Goal: Task Accomplishment & Management: Complete application form

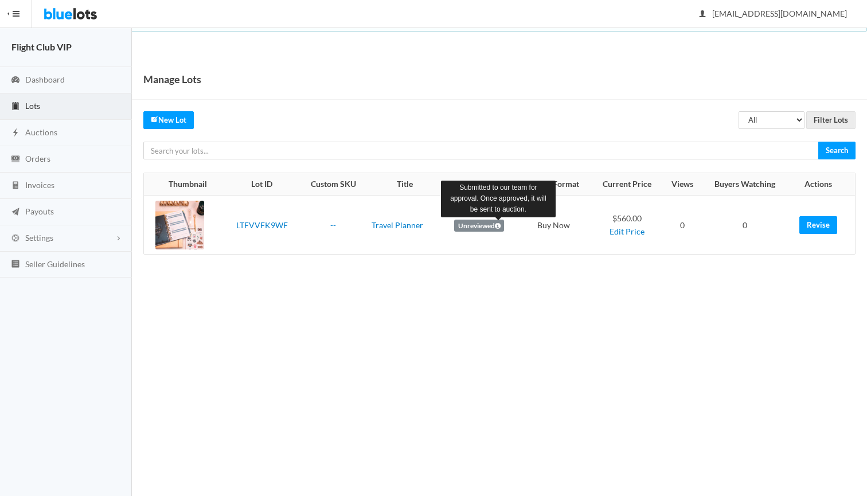
click at [496, 225] on icon at bounding box center [498, 225] width 6 height 7
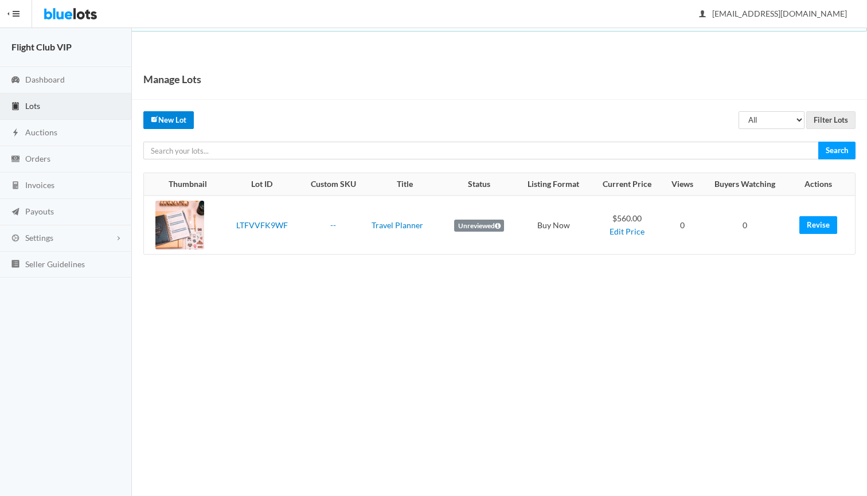
click at [167, 122] on link "New Lot" at bounding box center [168, 120] width 50 height 18
click at [175, 119] on link "New Lot" at bounding box center [168, 120] width 50 height 18
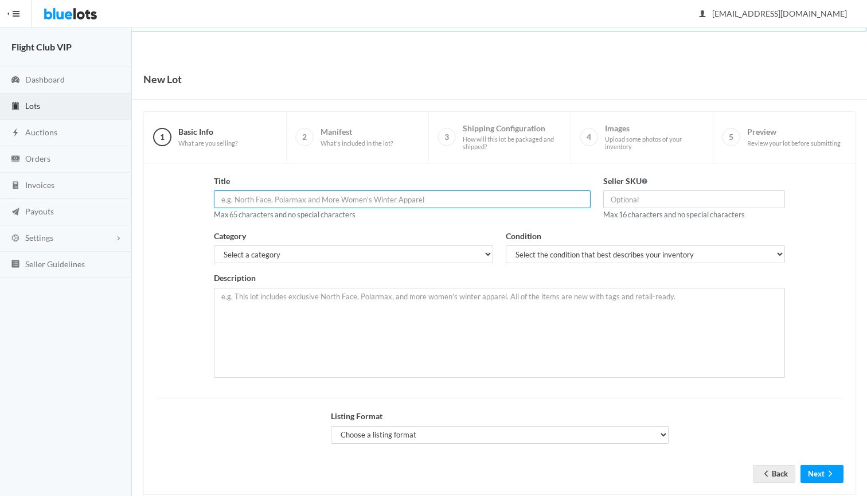
click at [310, 202] on input "text" at bounding box center [402, 199] width 377 height 18
type input "Travel Plann"
paste input "Travel Planner Bundle with Pen, Stickers, and Memory Box"
click at [415, 198] on input "Travel Planner Bundle with Pen, Stickers, and Memory Box" at bounding box center [402, 199] width 377 height 18
drag, startPoint x: 415, startPoint y: 198, endPoint x: 184, endPoint y: 181, distance: 231.7
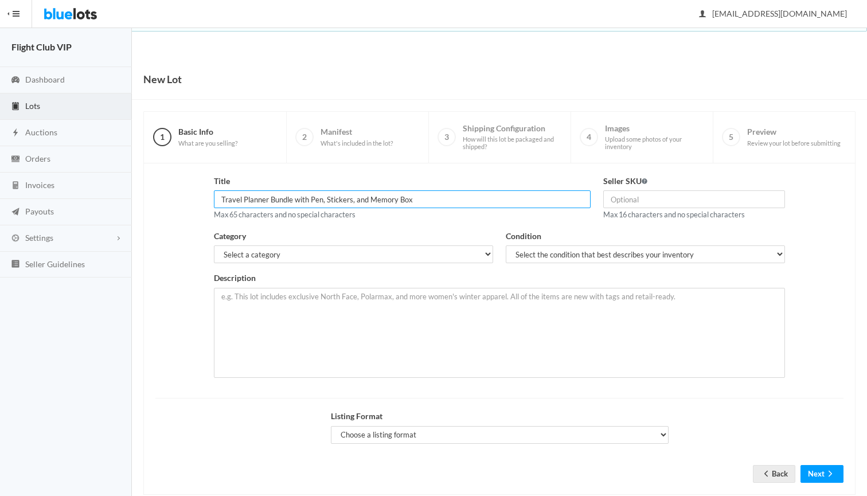
click at [184, 181] on div "Title Travel Planner Bundle with Pen, Stickers, and Memory Box Max 65 character…" at bounding box center [499, 281] width 701 height 212
click at [425, 198] on input "Travel Planner Bundle with Pen, Stickers, and Memory Box" at bounding box center [402, 199] width 377 height 18
drag, startPoint x: 425, startPoint y: 198, endPoint x: 410, endPoint y: 202, distance: 15.9
click at [410, 202] on input "Travel Planner Bundle with Pen, Stickers, and Memory Box" at bounding box center [402, 199] width 377 height 18
type input "Travel Planner Bundle with Pen, Stickers, and Memory Box"
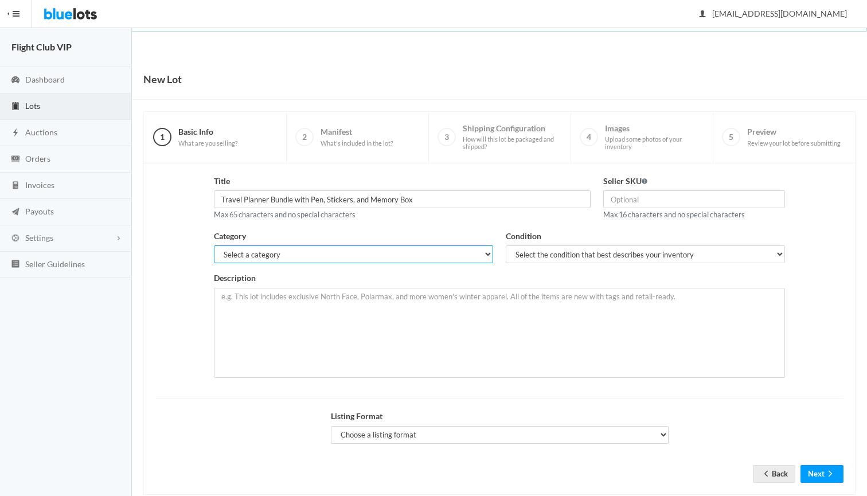
select select "9"
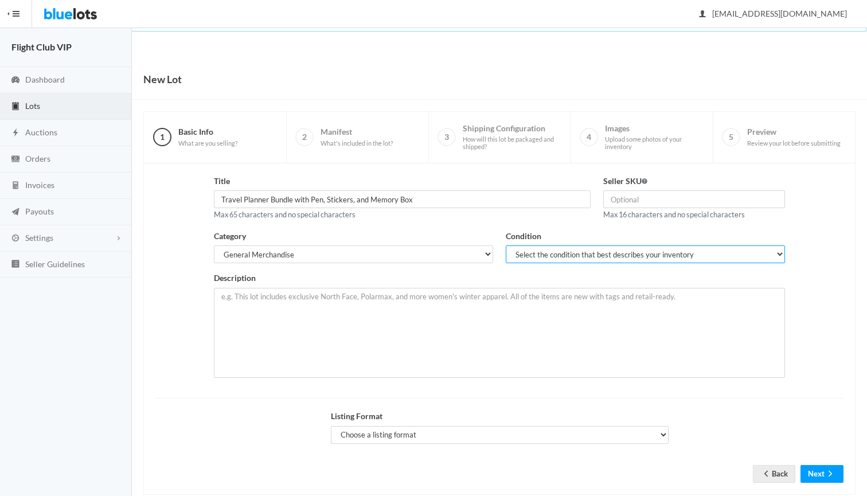
select select "1"
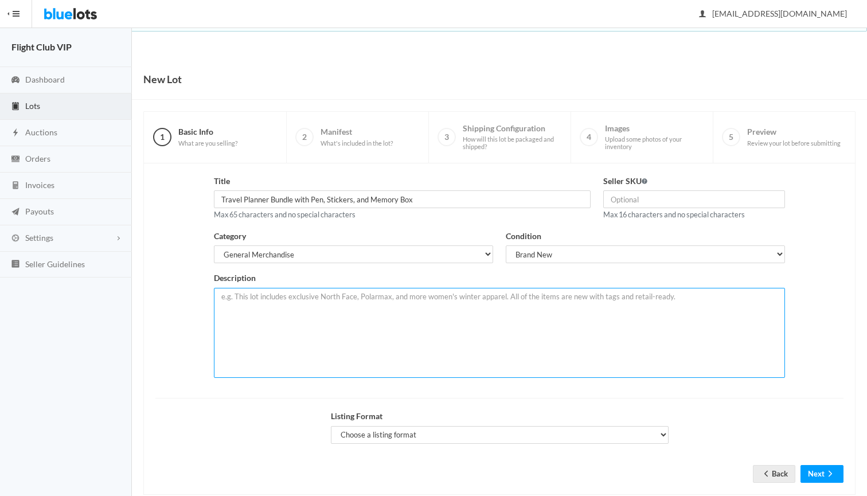
click at [336, 313] on textarea at bounding box center [499, 333] width 571 height 90
paste textarea "HIGHLIGHTS Detailed Luxury Travel Planner Travel Memory Box Travel sized for on…"
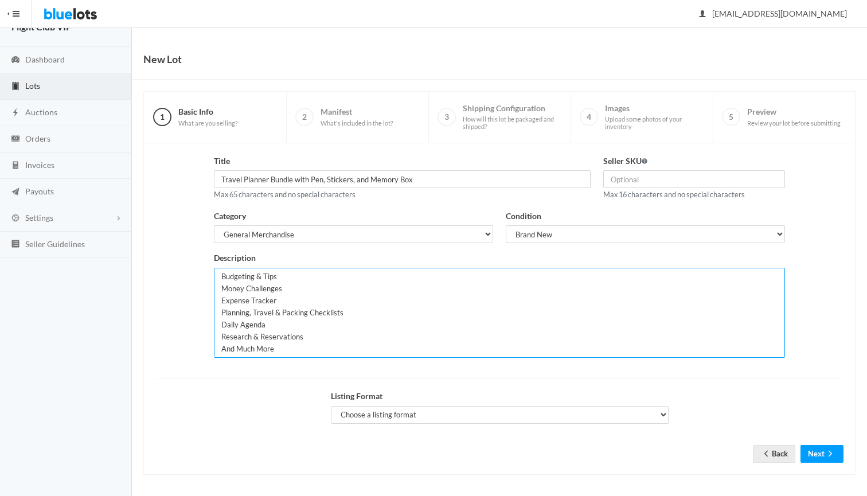
scroll to position [19, 0]
type textarea "HIGHLIGHTS Detailed Luxury Travel Planner Travel Memory Box Travel sized for on…"
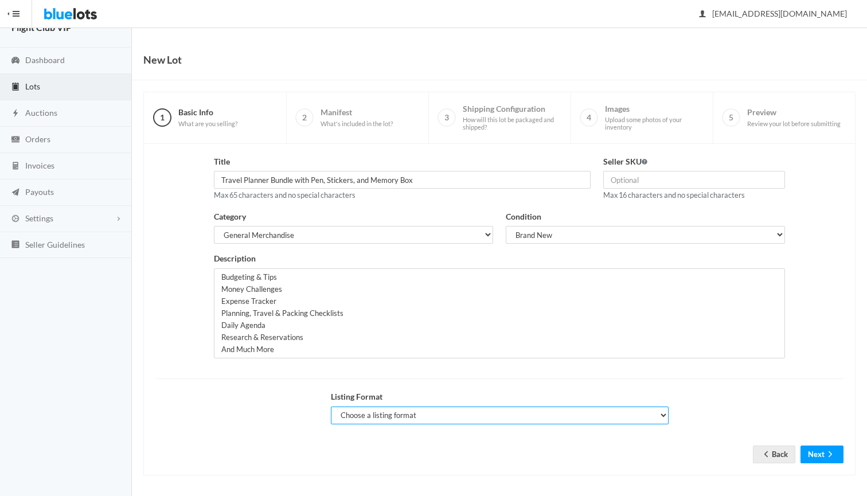
select select "false"
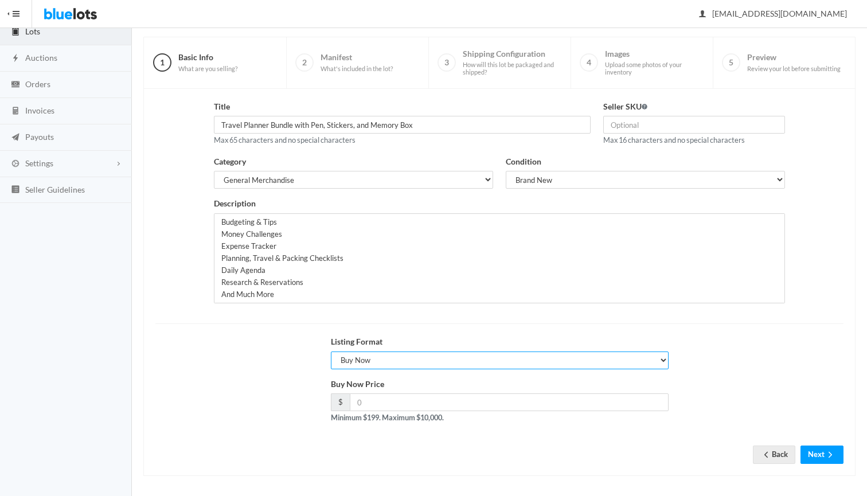
scroll to position [74, 0]
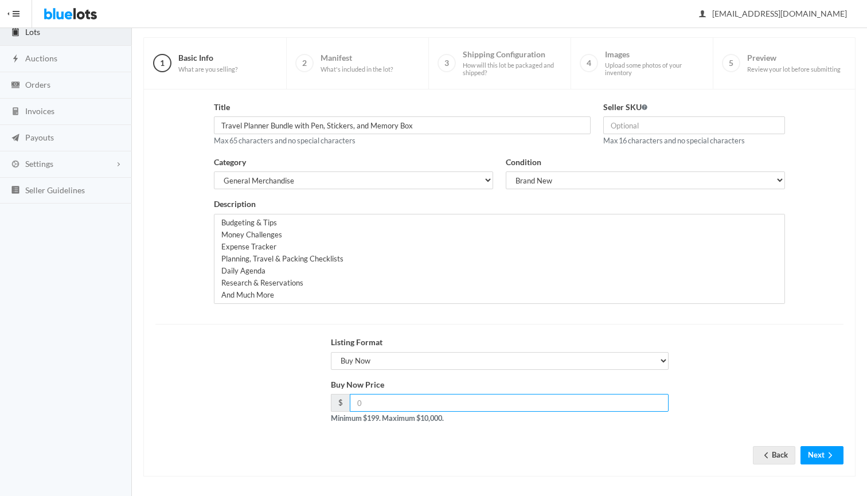
drag, startPoint x: 385, startPoint y: 397, endPoint x: 286, endPoint y: 397, distance: 98.6
click at [286, 397] on div "Buy Now Price $ Minimum $199. Maximum $10,000." at bounding box center [499, 405] width 701 height 55
type input "280"
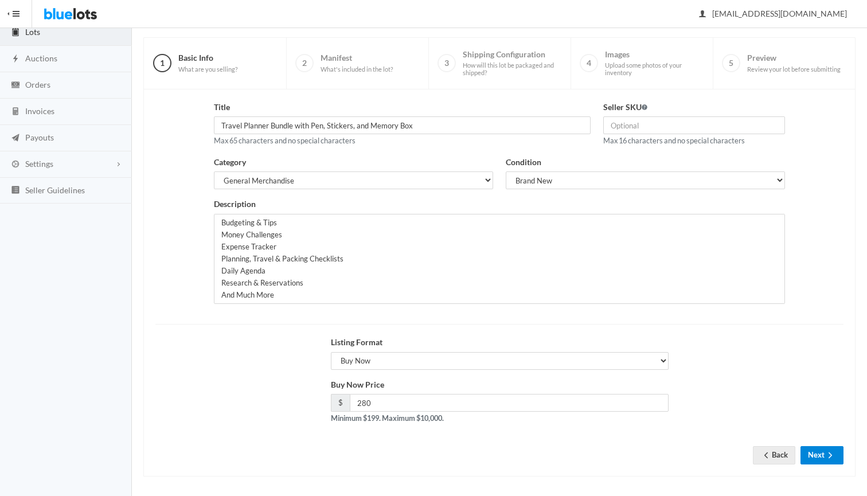
click at [830, 452] on icon "arrow forward" at bounding box center [829, 455] width 3 height 6
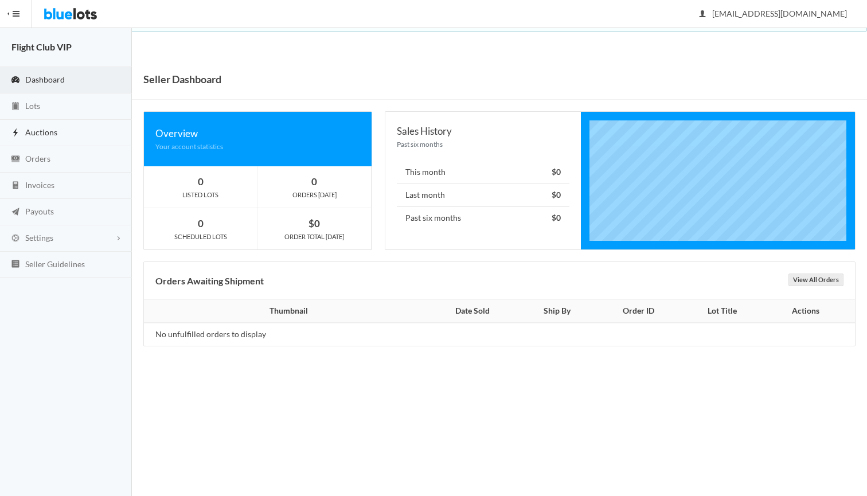
click at [37, 142] on link "Auctions" at bounding box center [66, 133] width 132 height 26
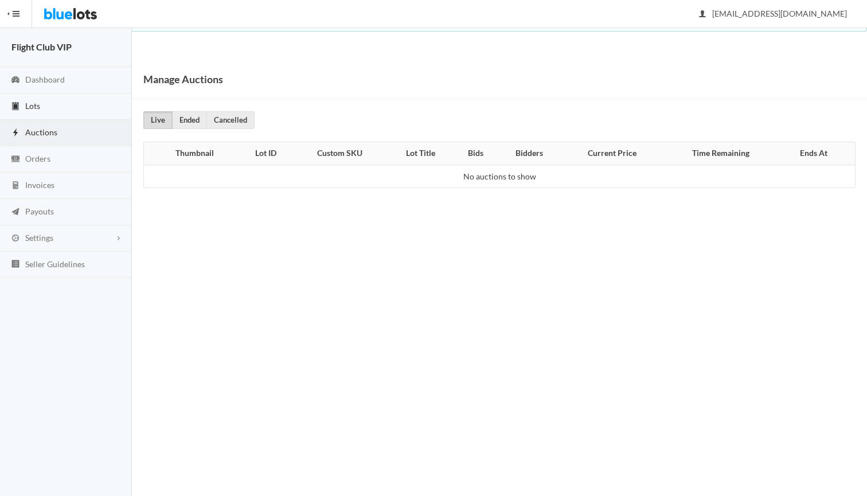
click at [38, 110] on link "Lots" at bounding box center [66, 106] width 132 height 26
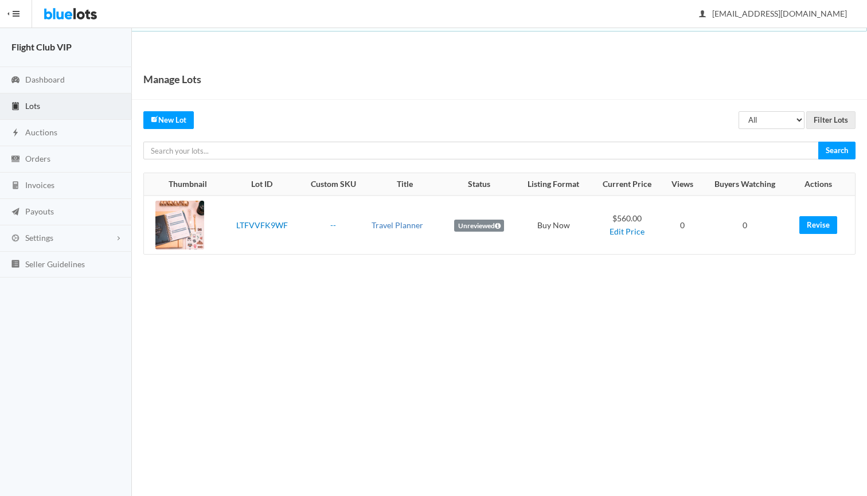
click at [392, 227] on link "Travel Planner" at bounding box center [398, 225] width 52 height 10
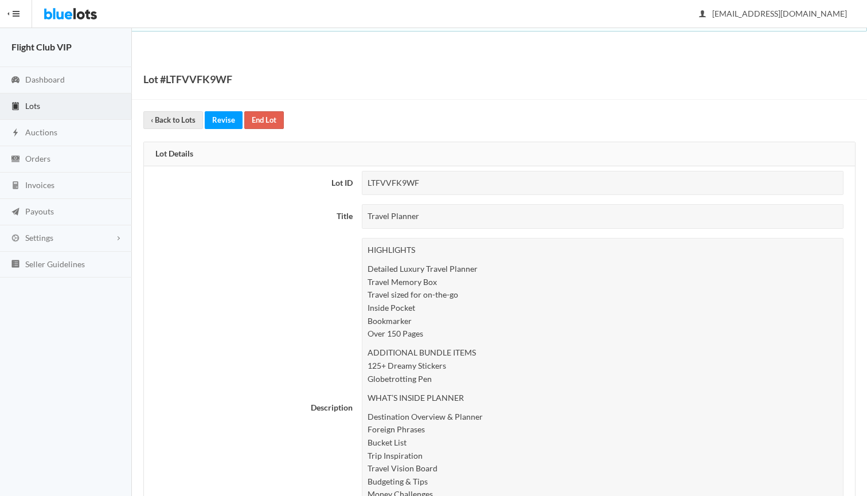
click at [432, 216] on div "Travel Planner" at bounding box center [603, 216] width 482 height 25
click at [419, 218] on div "Travel Planner" at bounding box center [603, 216] width 482 height 25
click at [224, 122] on link "Revise" at bounding box center [224, 120] width 38 height 18
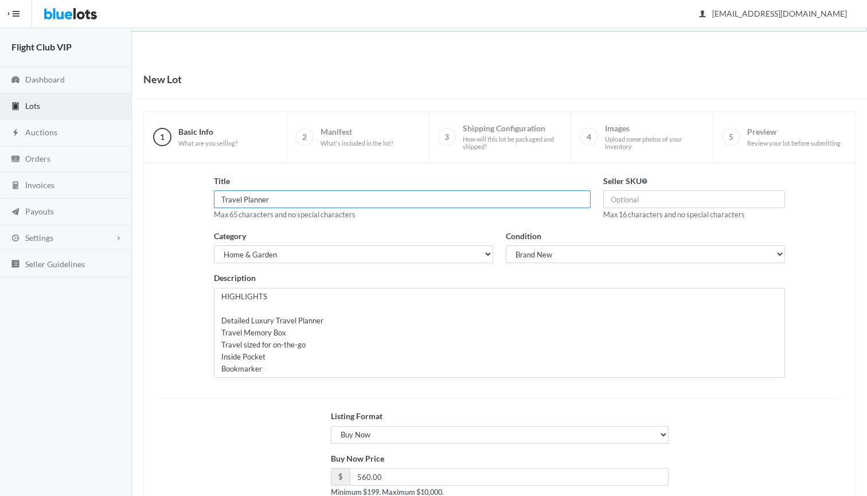
click at [310, 201] on input "Travel Planner" at bounding box center [402, 199] width 377 height 18
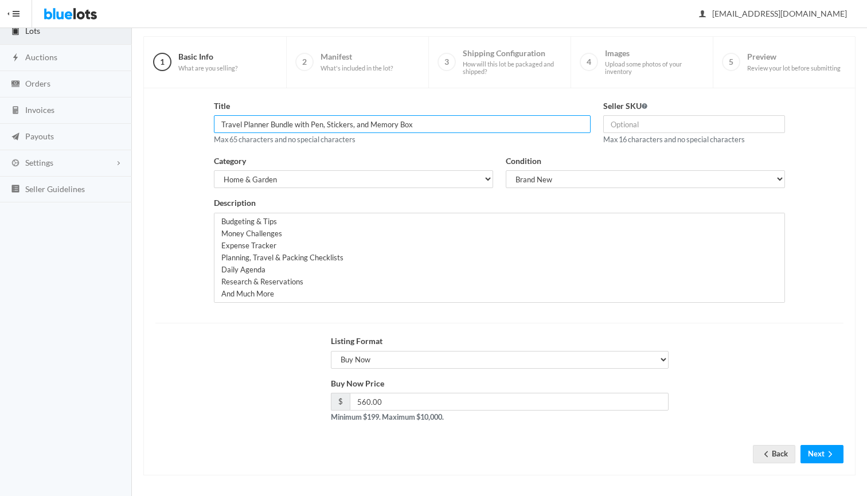
scroll to position [74, 0]
type input "Travel Planner Bundle with Pen, Stickers, and Memory Box"
click at [824, 454] on icon "arrow forward" at bounding box center [829, 455] width 11 height 9
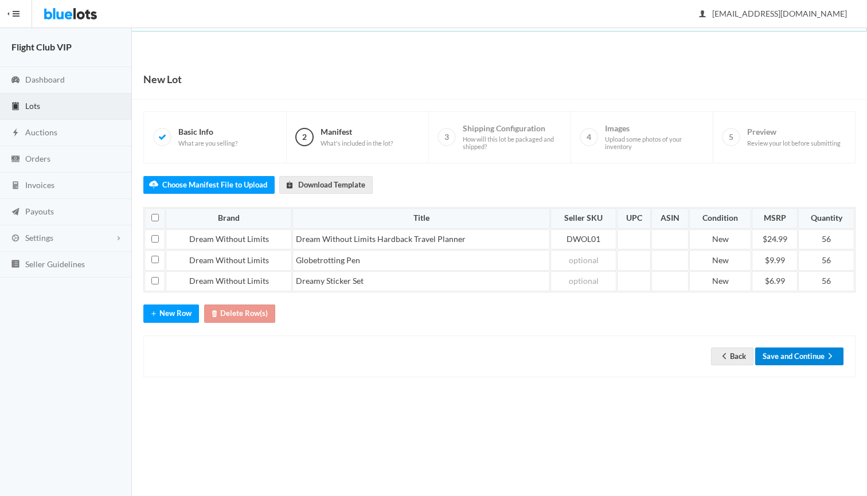
click at [794, 355] on button "Save and Continue" at bounding box center [799, 356] width 88 height 18
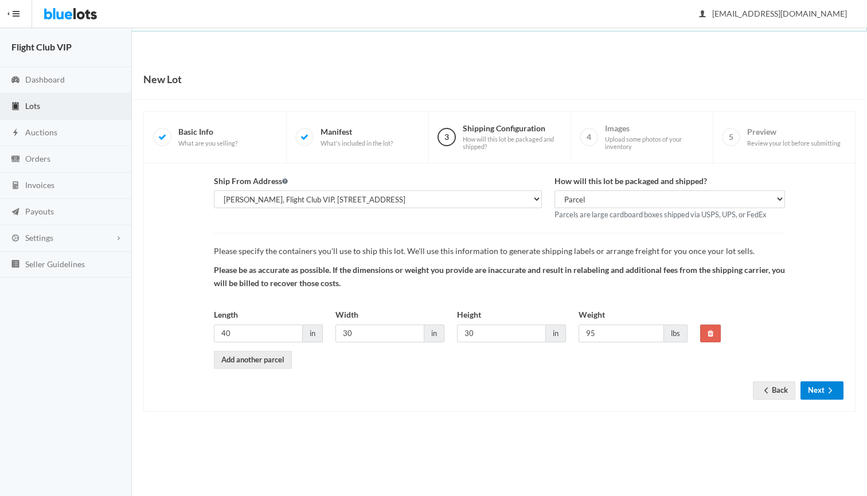
click at [830, 386] on icon "arrow forward" at bounding box center [829, 390] width 11 height 9
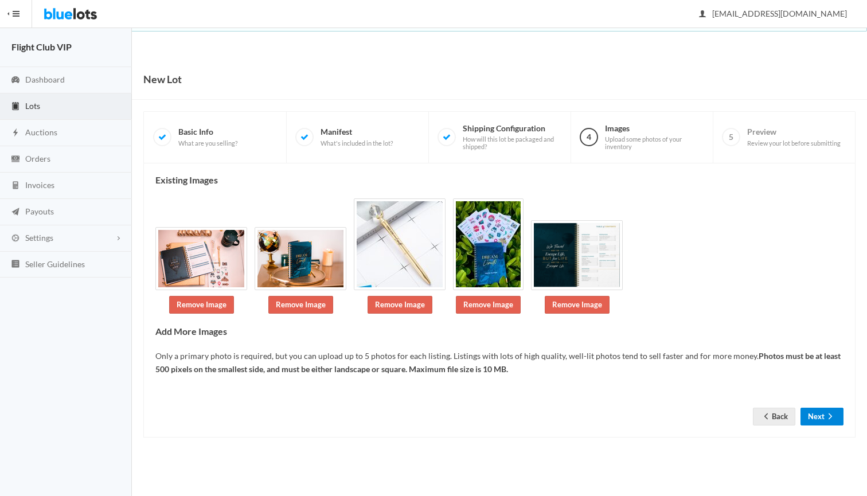
click at [825, 412] on icon "arrow forward" at bounding box center [829, 416] width 11 height 9
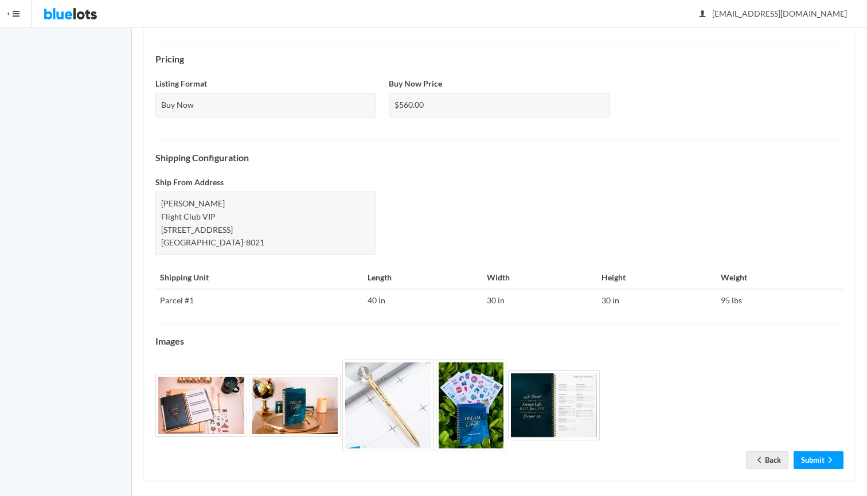
scroll to position [368, 0]
click at [812, 452] on link "Submit" at bounding box center [819, 461] width 50 height 18
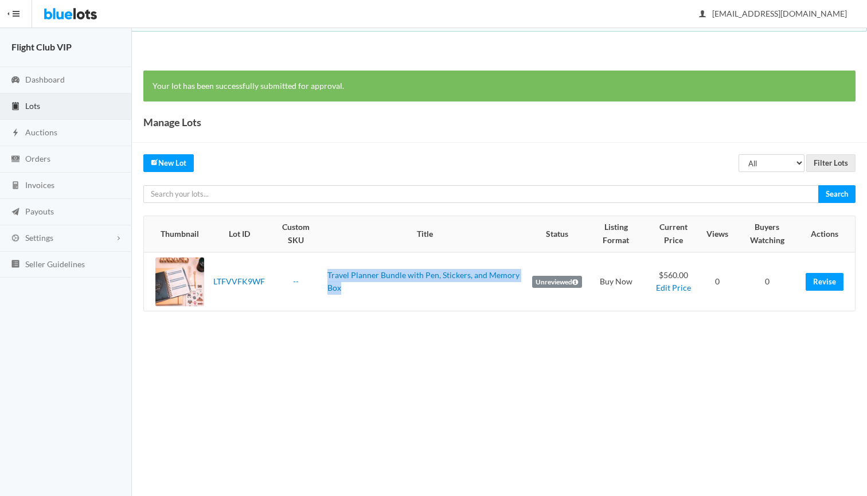
drag, startPoint x: 353, startPoint y: 291, endPoint x: 326, endPoint y: 274, distance: 32.0
click at [326, 274] on td "Travel Planner Bundle with Pen, Stickers, and Memory Box" at bounding box center [425, 281] width 205 height 58
copy link "Travel Planner Bundle with Pen, Stickers, and Memory Box"
click at [370, 272] on link "Travel Planner Bundle with Pen, Stickers, and Memory Box" at bounding box center [423, 281] width 192 height 23
click at [399, 278] on link "Travel Planner Bundle with Pen, Stickers, and Memory Box" at bounding box center [423, 281] width 192 height 23
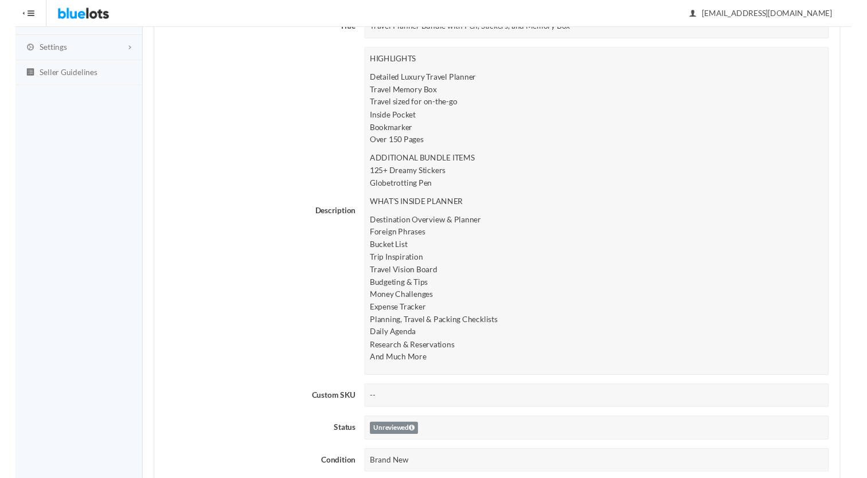
scroll to position [198, 0]
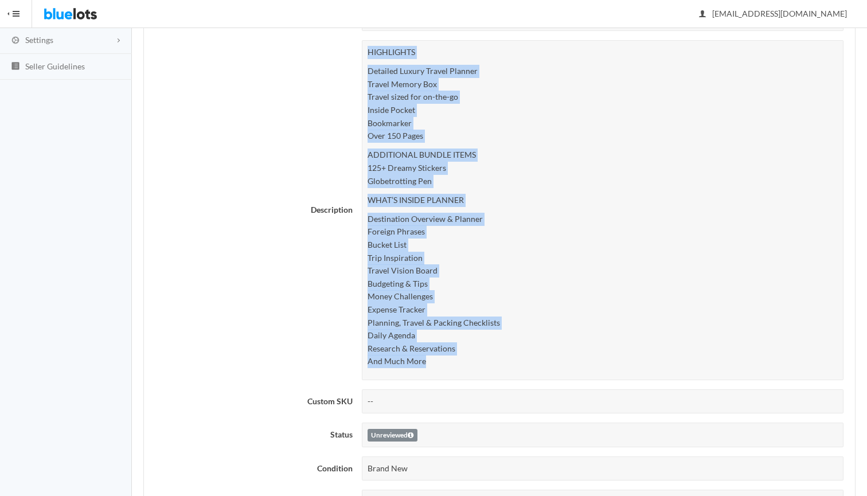
drag, startPoint x: 369, startPoint y: 245, endPoint x: 486, endPoint y: 367, distance: 168.7
click at [486, 367] on div "HIGHLIGHTS Detailed Luxury Travel Planner Travel Memory Box Travel sized for on…" at bounding box center [603, 210] width 482 height 340
copy div "HIGHLIGHTS Detailed Luxury Travel Planner Travel Memory Box Travel sized for on…"
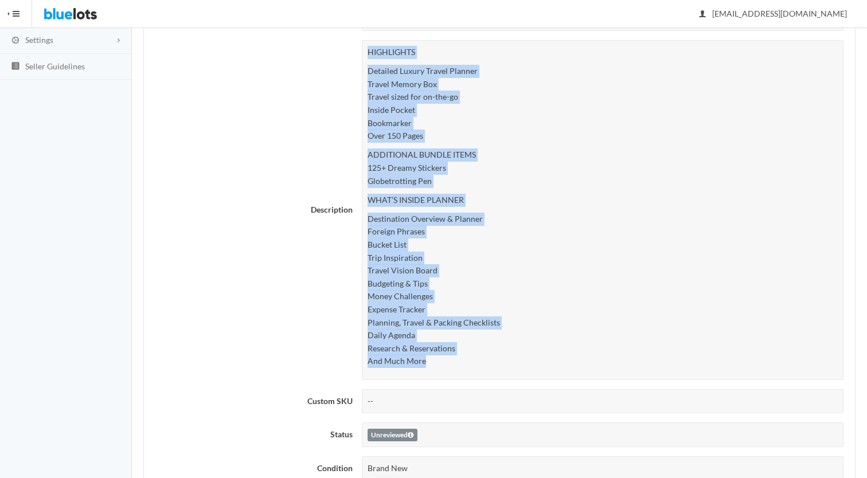
drag, startPoint x: 454, startPoint y: 355, endPoint x: 366, endPoint y: 50, distance: 317.2
click at [366, 50] on div "HIGHLIGHTS Detailed Luxury Travel Planner Travel Memory Box Travel sized for on…" at bounding box center [603, 210] width 482 height 340
copy div "HIGHLIGHTS Detailed Luxury Travel Planner Travel Memory Box Travel sized for on…"
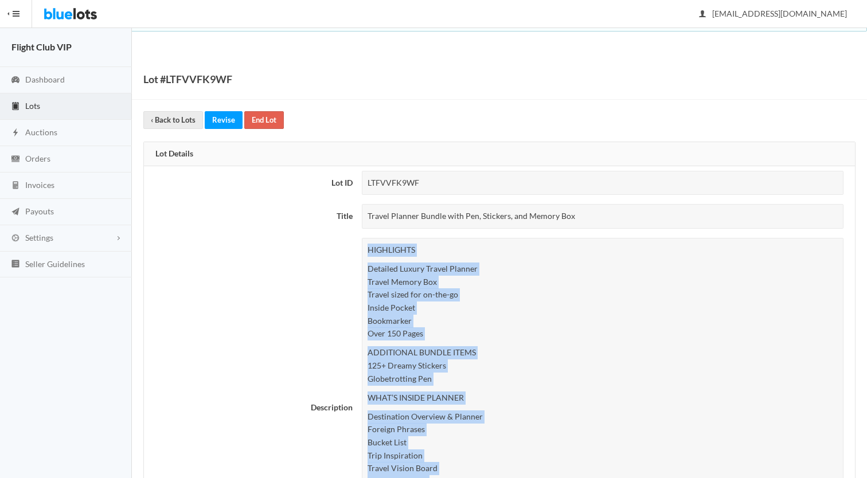
scroll to position [-1, 0]
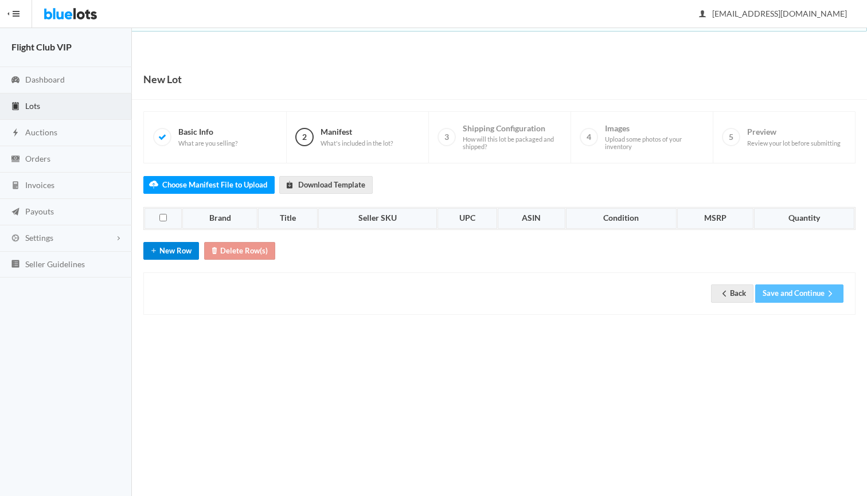
click at [182, 247] on button "New Row" at bounding box center [171, 251] width 56 height 18
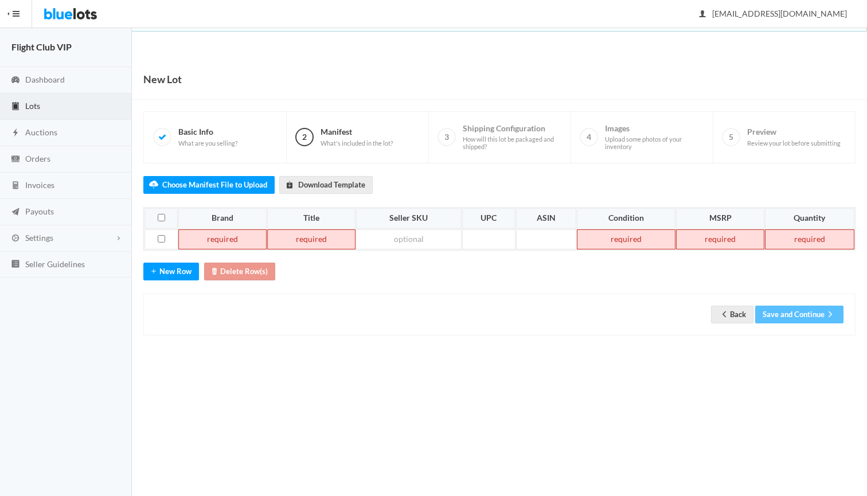
click at [241, 240] on td at bounding box center [222, 239] width 88 height 21
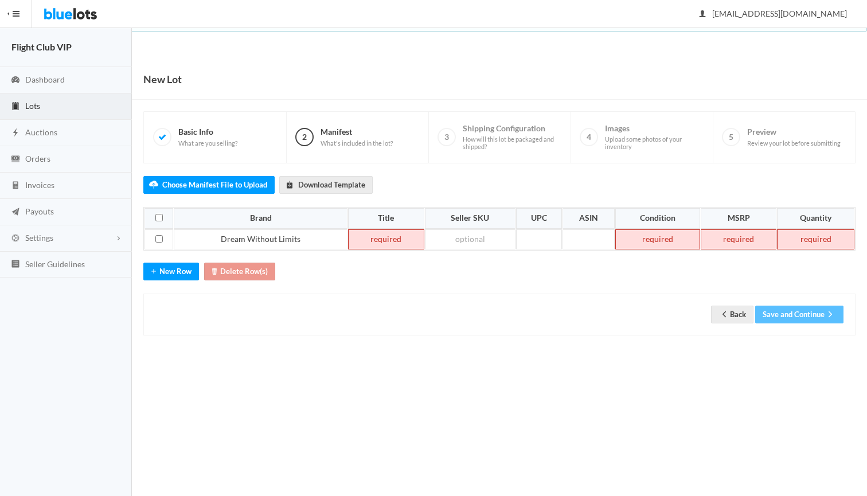
click at [378, 236] on td at bounding box center [386, 239] width 76 height 21
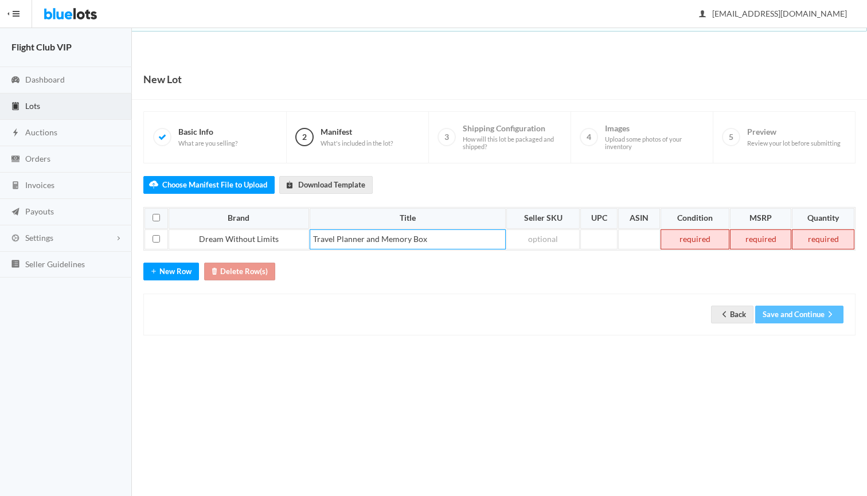
click at [690, 240] on td at bounding box center [694, 239] width 69 height 21
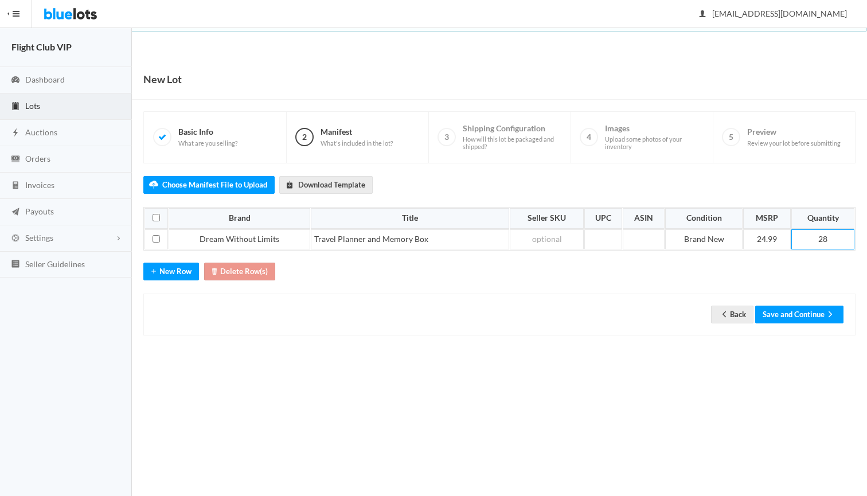
click at [283, 359] on body "Bluelots is for sale. If you are interested in purchasing the business, please …" at bounding box center [433, 248] width 867 height 496
click at [795, 307] on button "Save and Continue" at bounding box center [799, 315] width 88 height 18
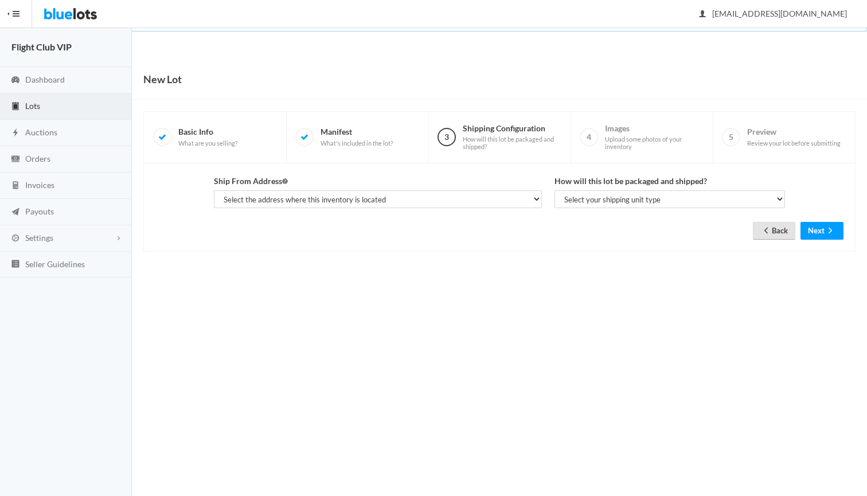
click at [775, 226] on link "Back" at bounding box center [774, 231] width 42 height 18
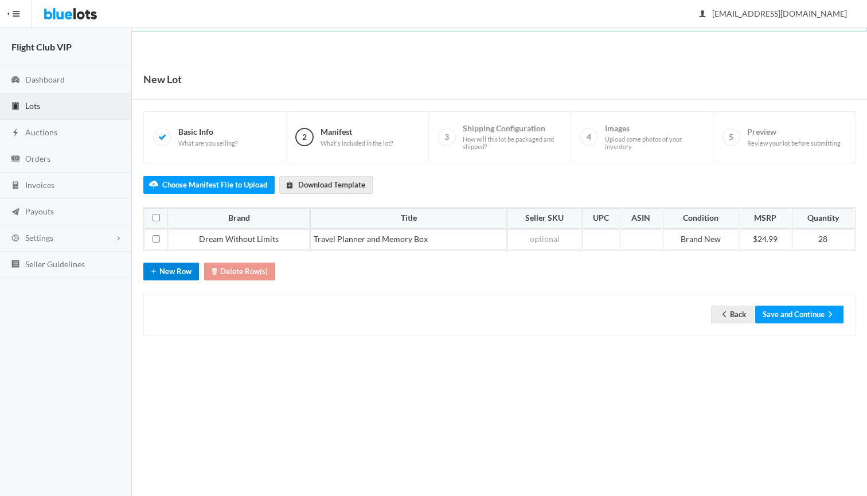
click at [170, 267] on button "New Row" at bounding box center [171, 272] width 56 height 18
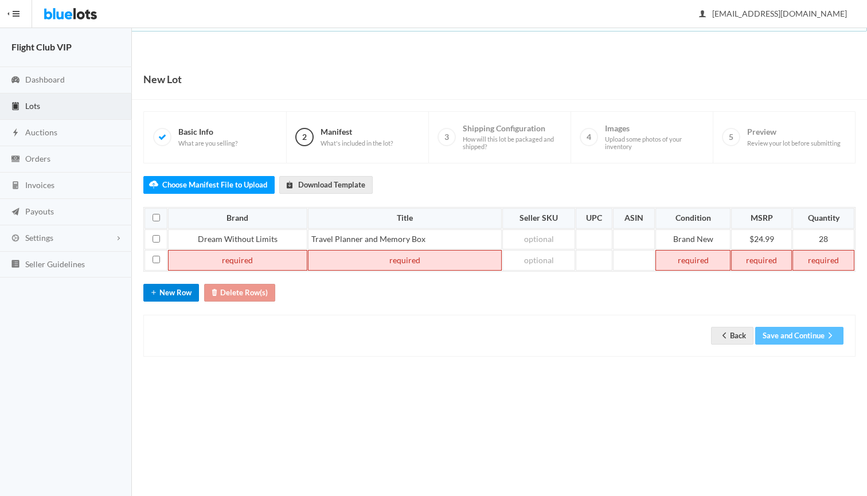
click at [173, 289] on button "New Row" at bounding box center [171, 293] width 56 height 18
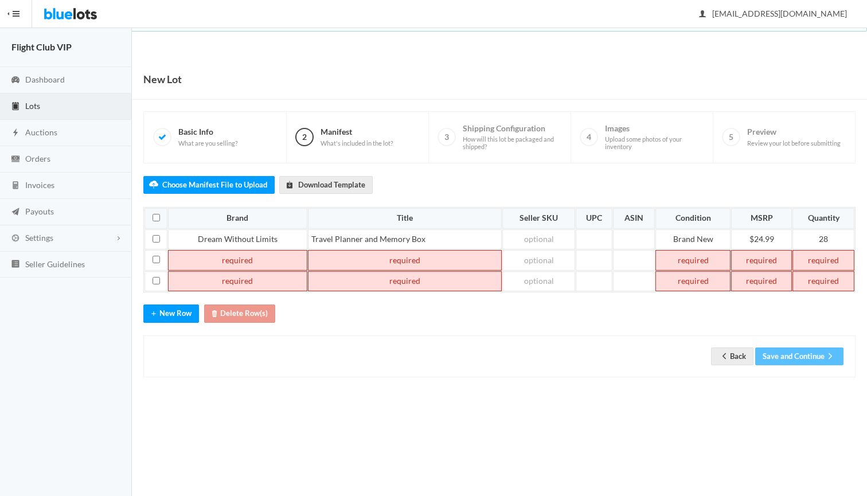
click at [224, 260] on td at bounding box center [237, 260] width 139 height 21
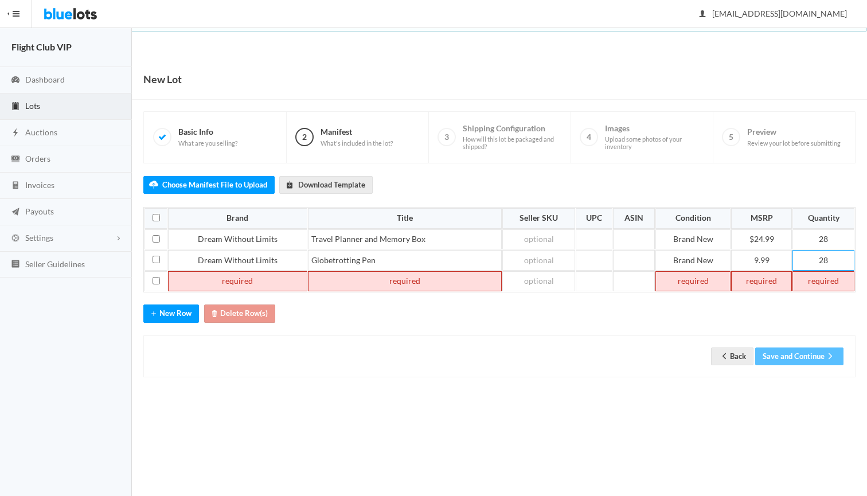
click at [227, 279] on td at bounding box center [237, 281] width 139 height 21
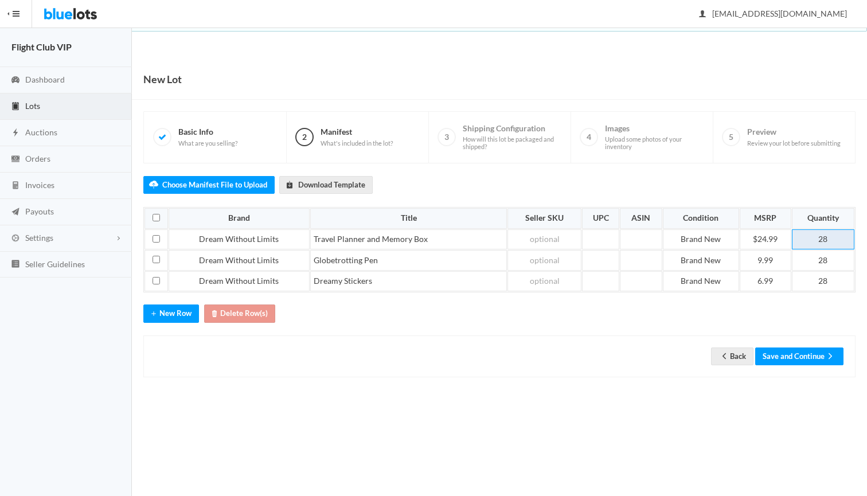
click at [831, 241] on td "28" at bounding box center [823, 239] width 62 height 21
click at [828, 260] on td "28" at bounding box center [823, 260] width 62 height 21
click at [833, 279] on td "28" at bounding box center [823, 281] width 62 height 21
click at [808, 354] on button "Save and Continue" at bounding box center [799, 356] width 88 height 18
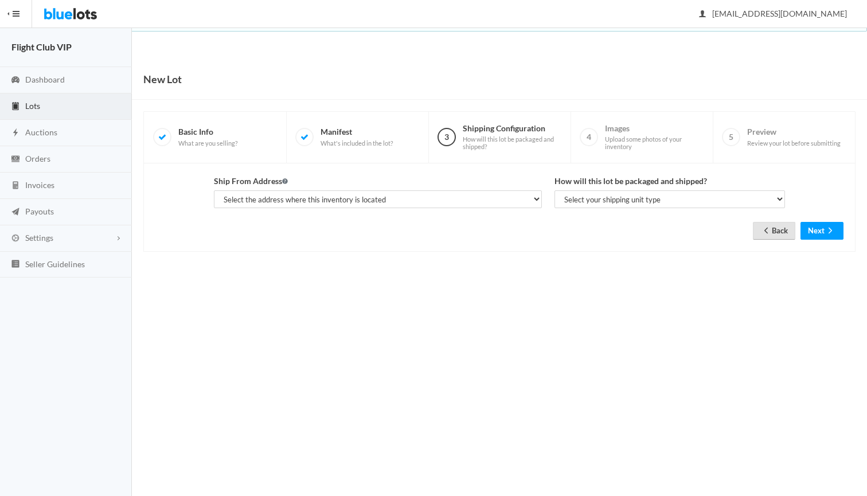
click at [773, 233] on link "Back" at bounding box center [774, 231] width 42 height 18
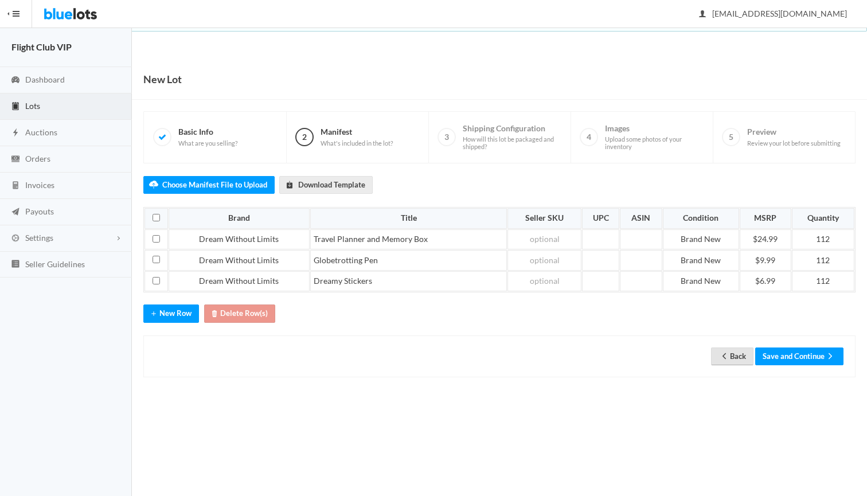
click at [724, 357] on ion-icon "arrow back" at bounding box center [723, 356] width 11 height 11
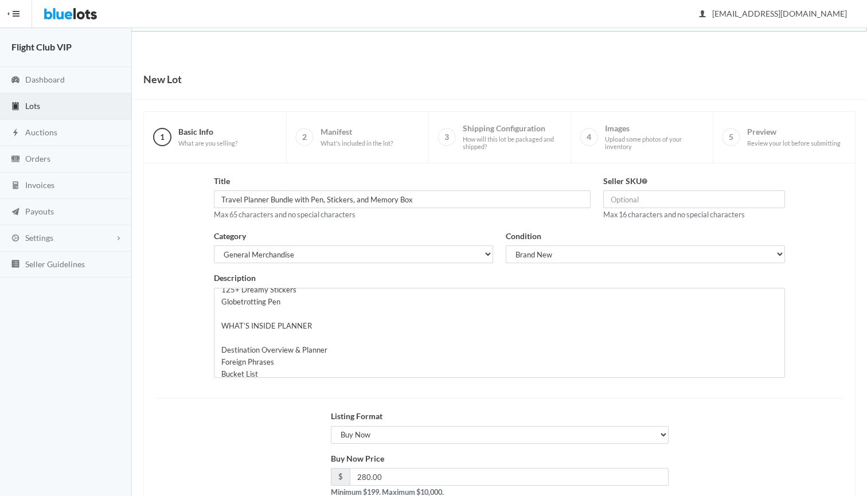
scroll to position [134, 0]
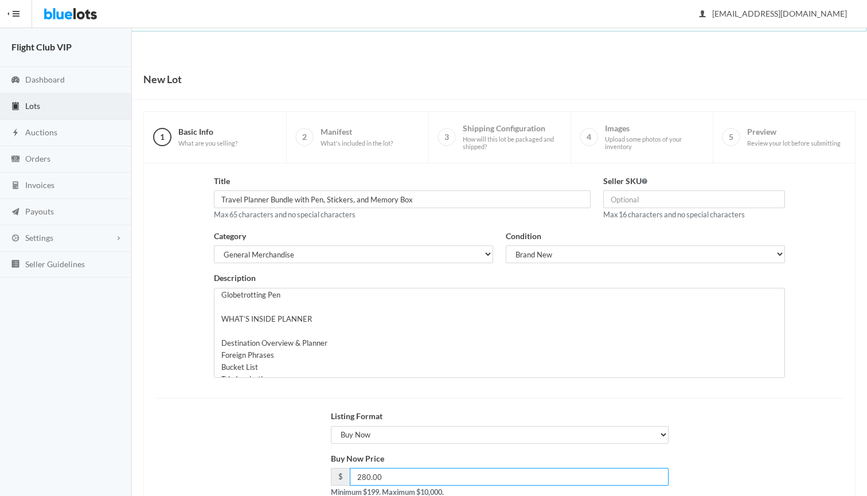
drag, startPoint x: 422, startPoint y: 475, endPoint x: 316, endPoint y: 470, distance: 106.2
click at [316, 470] on div "Buy Now Price $ 280.00 Minimum $199. Maximum $10,000." at bounding box center [499, 479] width 701 height 55
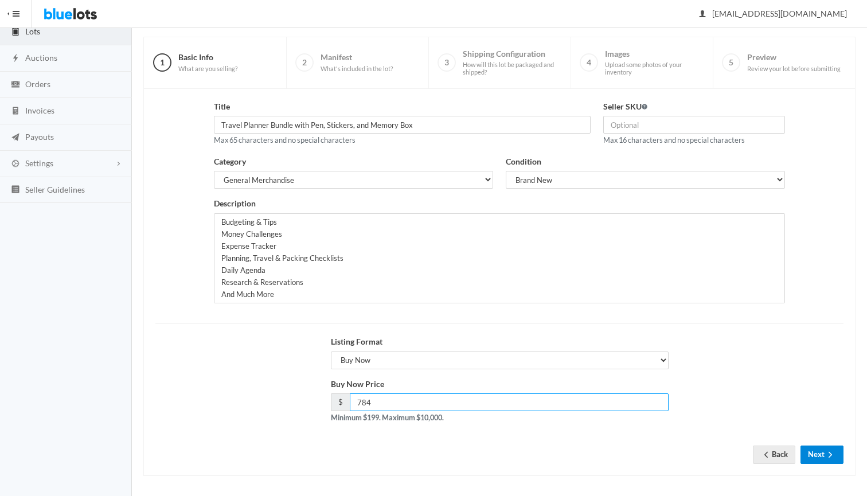
scroll to position [74, 0]
type input "784"
click at [814, 448] on button "Next" at bounding box center [821, 455] width 43 height 18
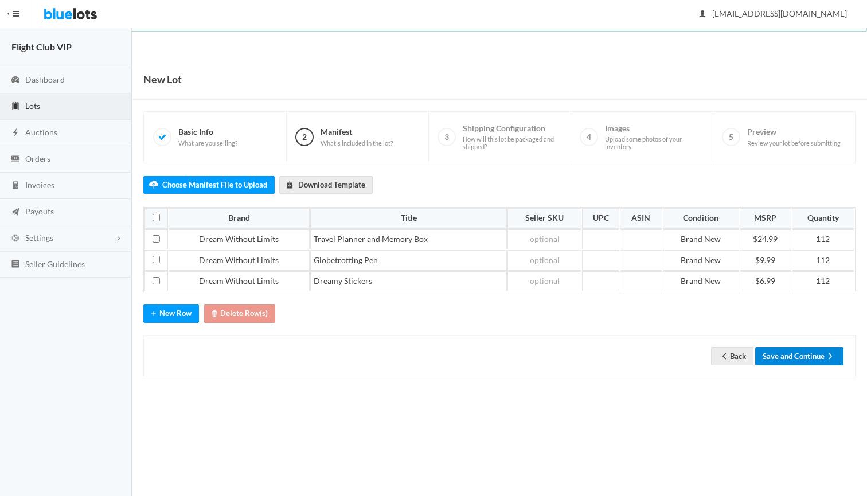
click at [785, 358] on button "Save and Continue" at bounding box center [799, 356] width 88 height 18
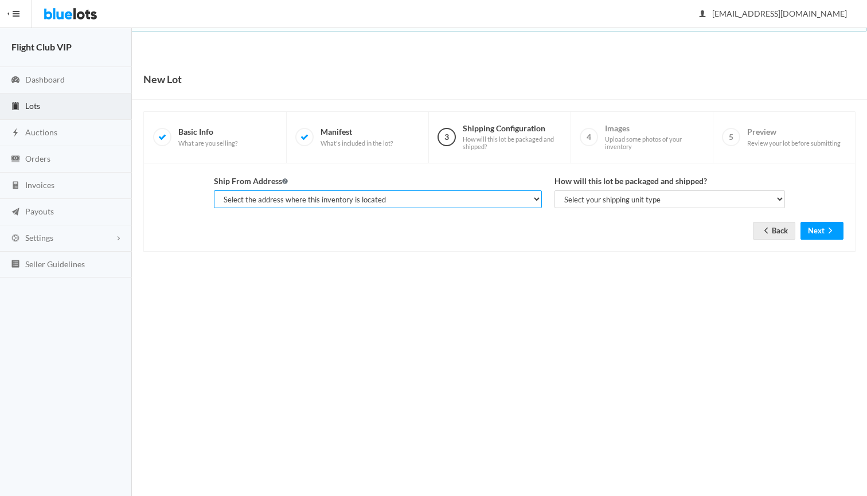
select select "25244"
select select "parcel"
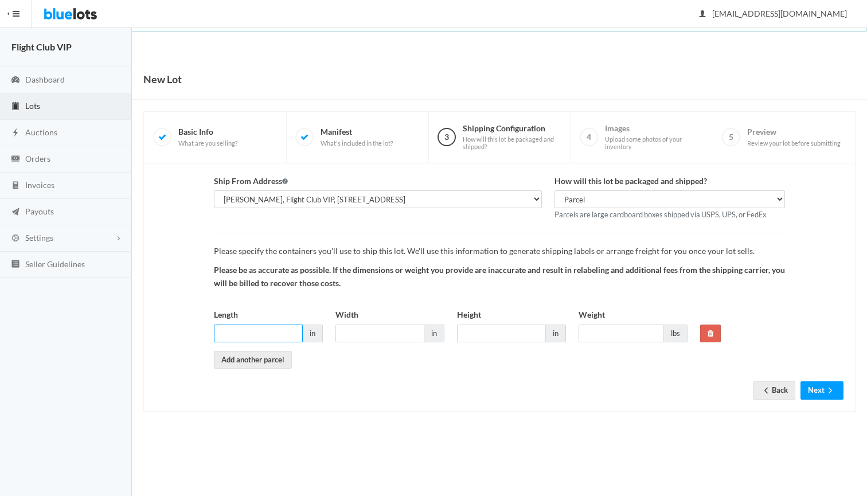
click at [264, 329] on input "Length" at bounding box center [258, 334] width 89 height 18
click at [493, 332] on input "Height" at bounding box center [501, 334] width 89 height 18
type input "44"
click at [265, 334] on input "Length" at bounding box center [258, 334] width 89 height 18
type input "4"
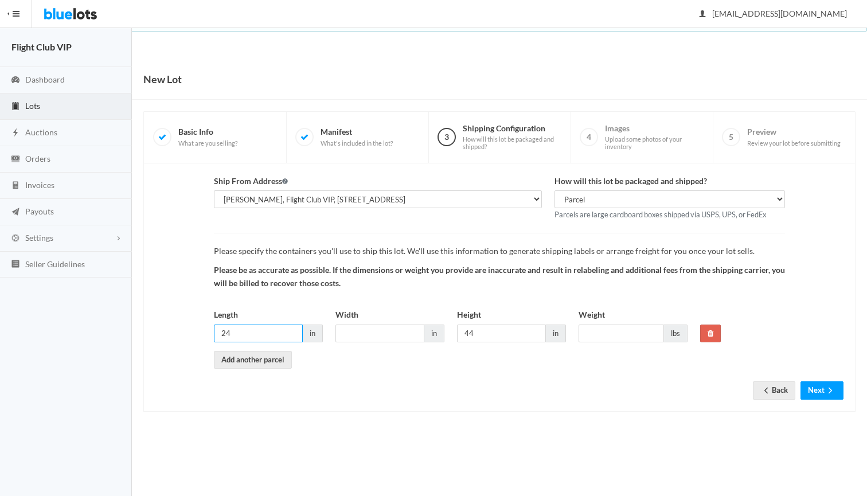
type input "24"
click at [368, 332] on input "Width" at bounding box center [379, 334] width 89 height 18
type input "24"
click at [619, 330] on input "Weight" at bounding box center [621, 334] width 85 height 18
type input "2"
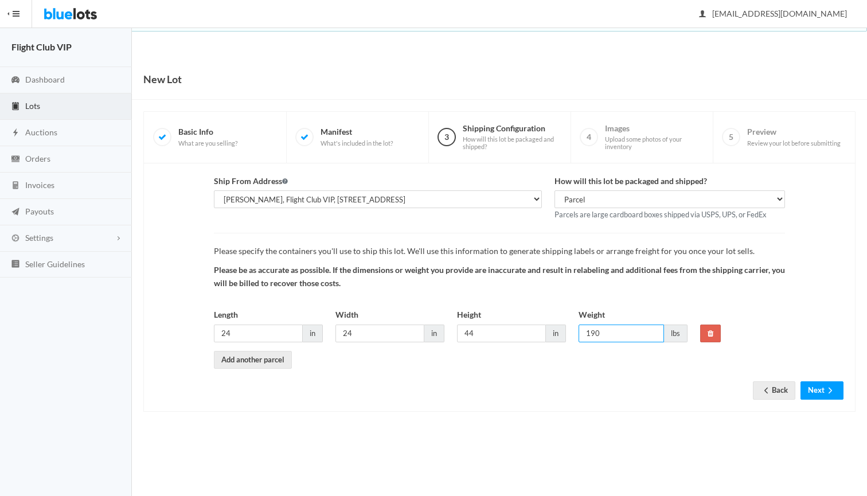
type input "190"
click at [594, 355] on div "Please specify the containers you'll use to ship this lot. We'll use this infor…" at bounding box center [499, 301] width 571 height 136
drag, startPoint x: 247, startPoint y: 330, endPoint x: 181, endPoint y: 325, distance: 66.7
click at [181, 325] on div "Ship From Address Select the address where this inventory is located Marie Wade…" at bounding box center [499, 272] width 701 height 194
type input "40"
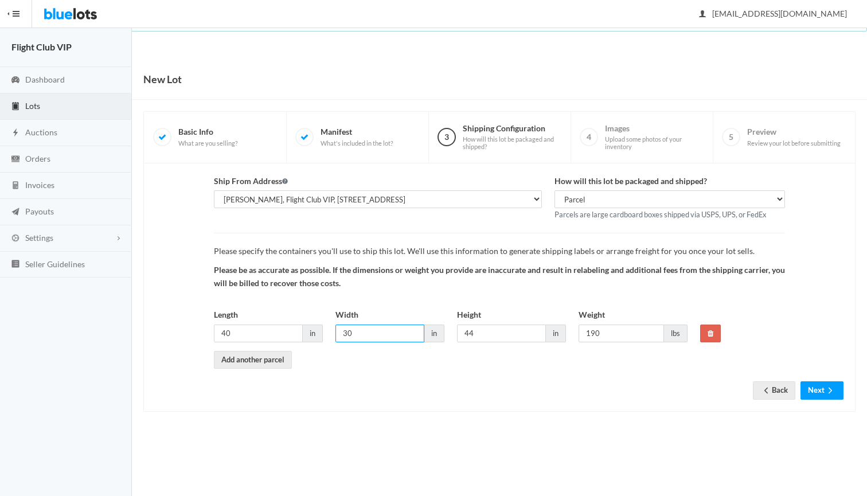
type input "30"
type input "95"
click at [261, 366] on form "Ship From Address Select the address where this inventory is located Marie Wade…" at bounding box center [499, 278] width 688 height 207
click at [256, 361] on link "Add another parcel" at bounding box center [253, 360] width 78 height 18
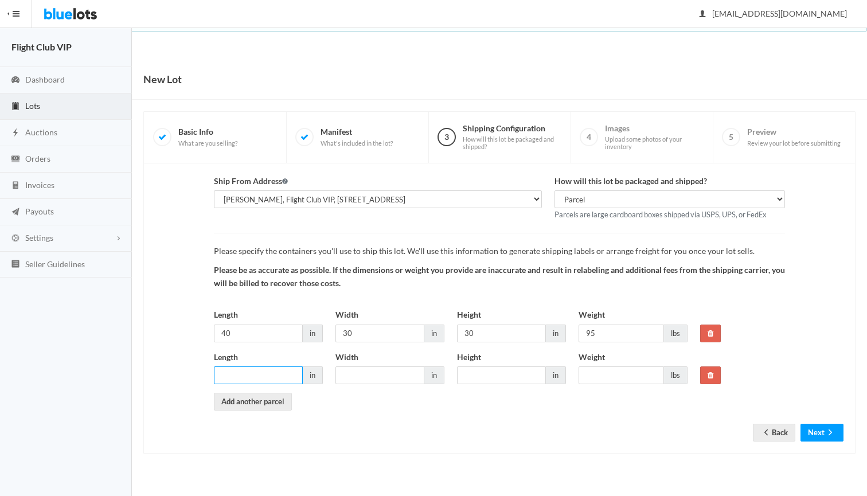
click at [244, 371] on input "Length" at bounding box center [258, 375] width 89 height 18
type input "40"
type input "30"
type input "95"
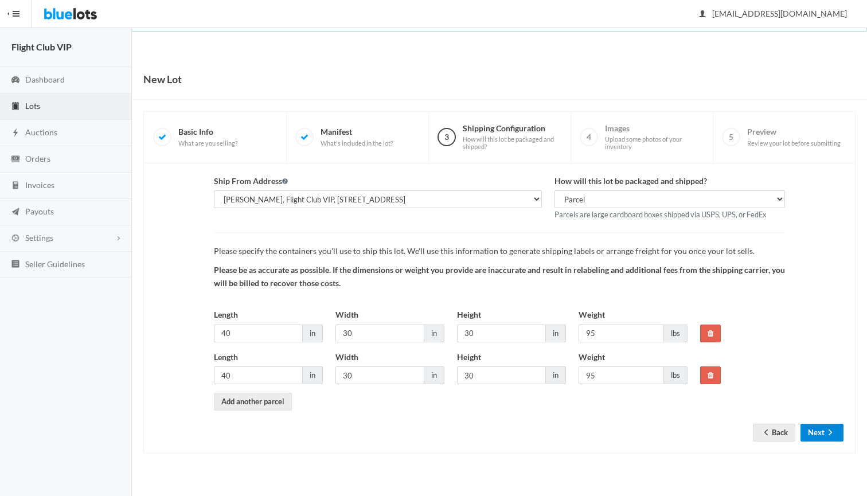
click at [813, 428] on button "Next" at bounding box center [821, 433] width 43 height 18
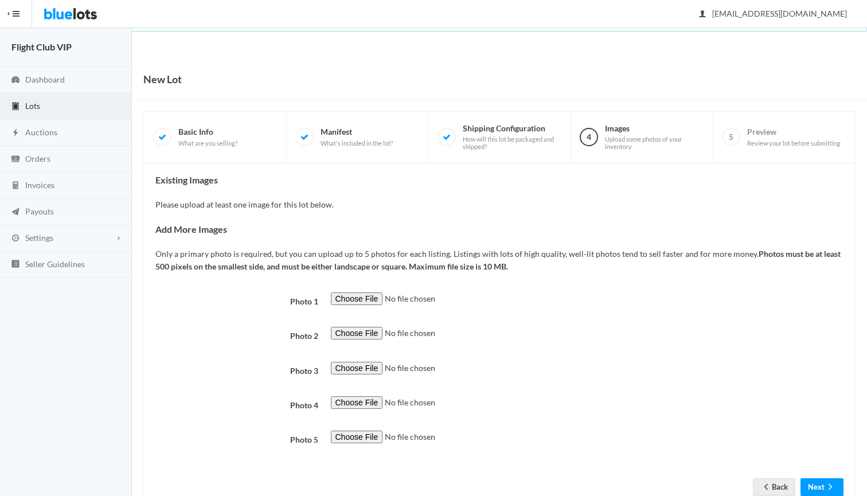
click at [363, 300] on input "file" at bounding box center [409, 298] width 156 height 13
type input "C:\fakepath\Bundle Desk.jpg"
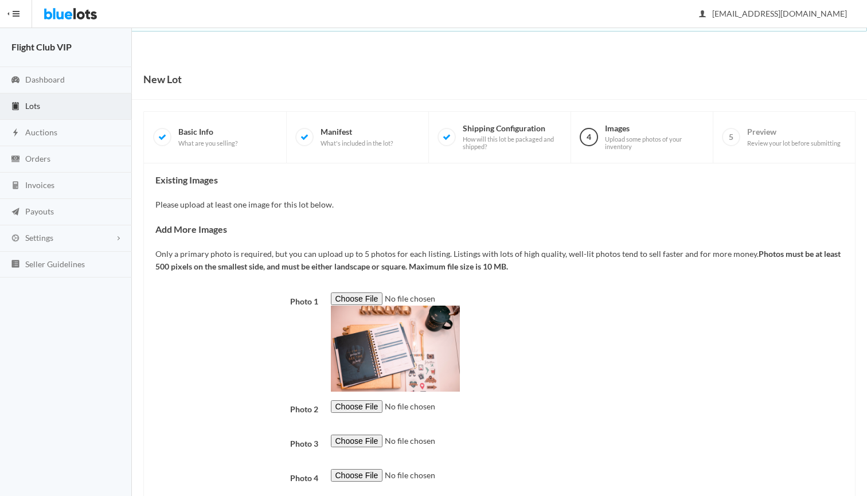
click at [358, 405] on input "file" at bounding box center [409, 406] width 156 height 13
type input "C:\fakepath\Planner.jpg"
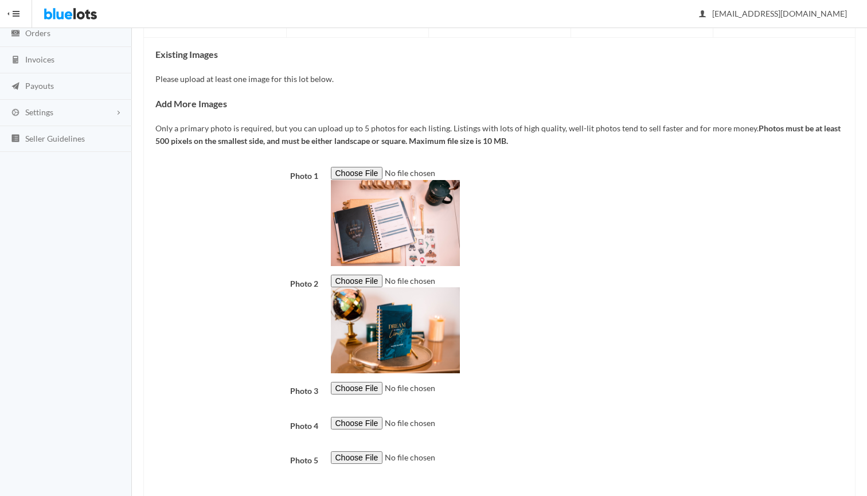
scroll to position [202, 0]
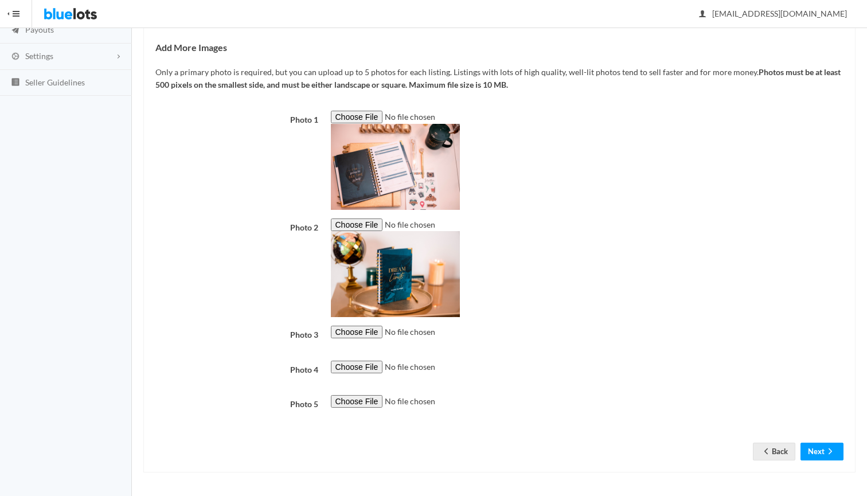
click at [357, 326] on input "file" at bounding box center [409, 332] width 156 height 13
type input "C:\fakepath\GDRWBoyI-1200x1200-2.jpeg"
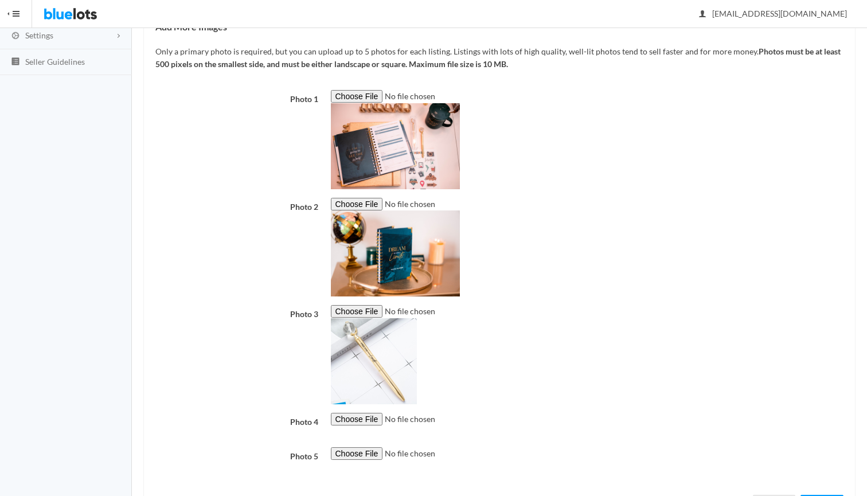
click at [349, 417] on input "file" at bounding box center [409, 419] width 156 height 13
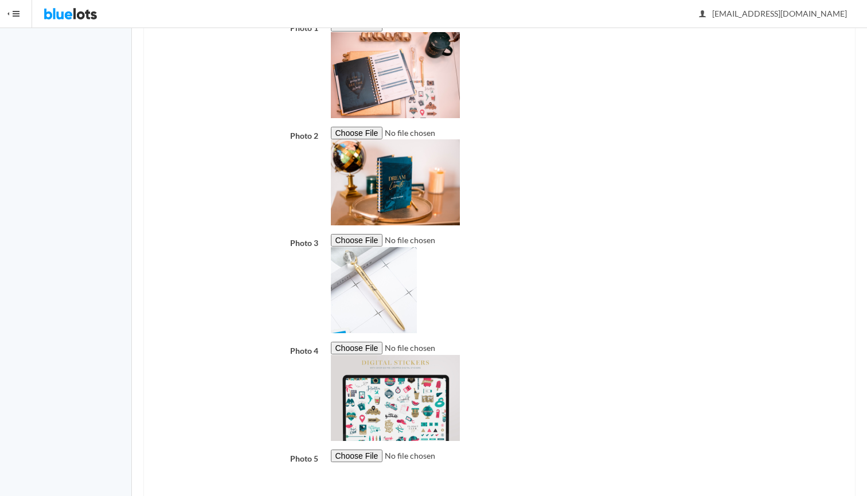
scroll to position [280, 0]
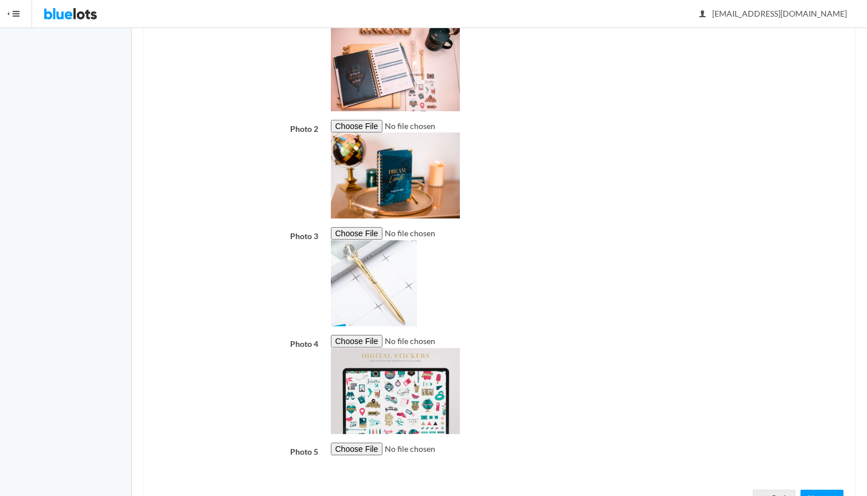
click at [358, 335] on input "file" at bounding box center [409, 341] width 156 height 13
type input "C:\fakepath\m_UKXILw.jpeg"
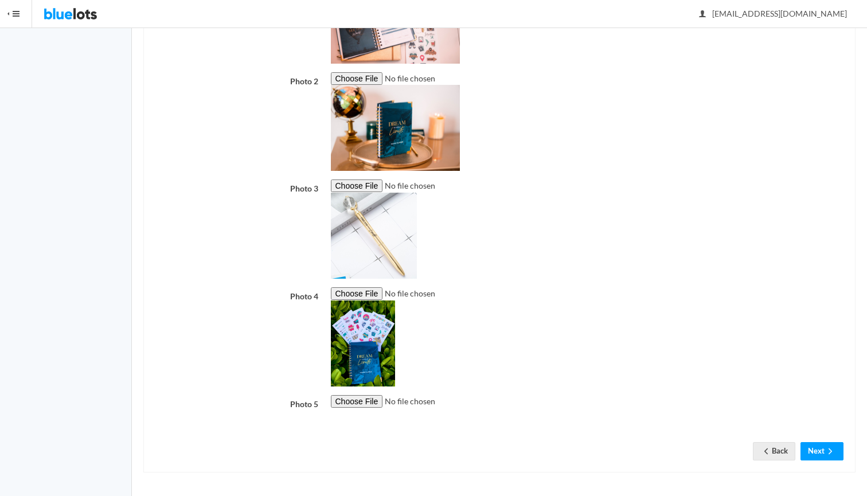
scroll to position [379, 0]
click at [354, 395] on input "file" at bounding box center [409, 401] width 156 height 13
type input "C:\fakepath\9ghLeRqA.png"
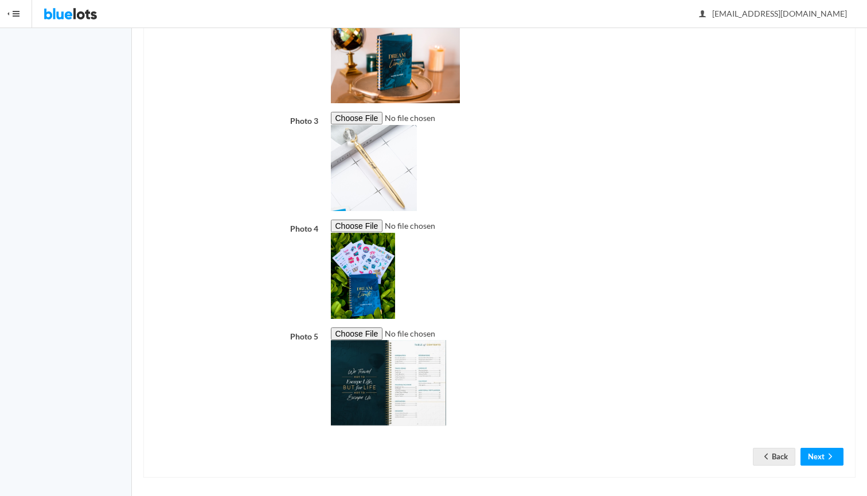
scroll to position [395, 0]
click at [817, 450] on button "Next" at bounding box center [821, 457] width 43 height 18
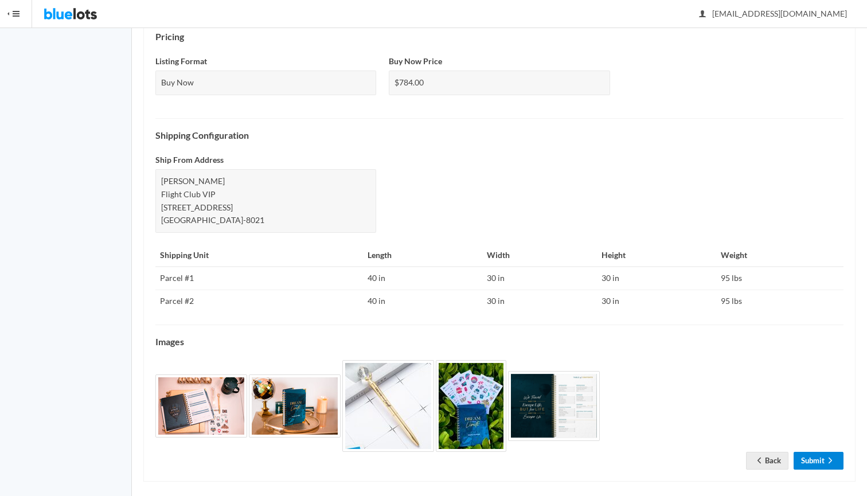
scroll to position [390, 0]
click at [814, 452] on link "Submit" at bounding box center [819, 461] width 50 height 18
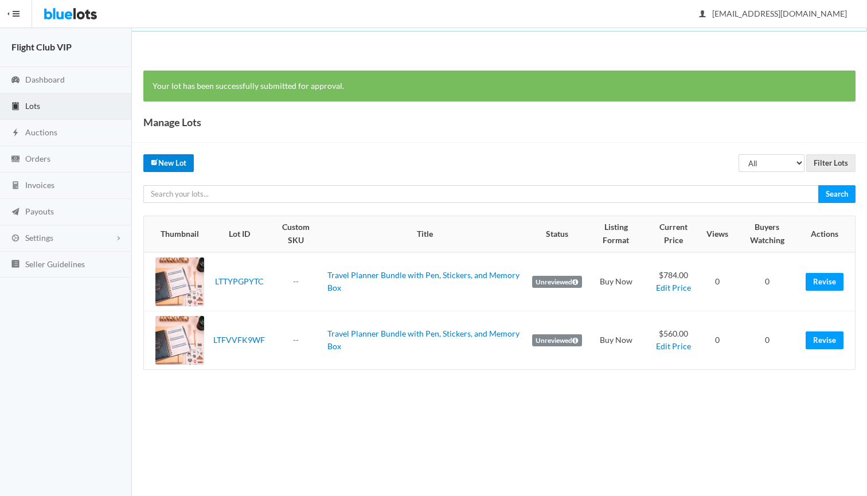
click at [170, 159] on link "New Lot" at bounding box center [168, 163] width 50 height 18
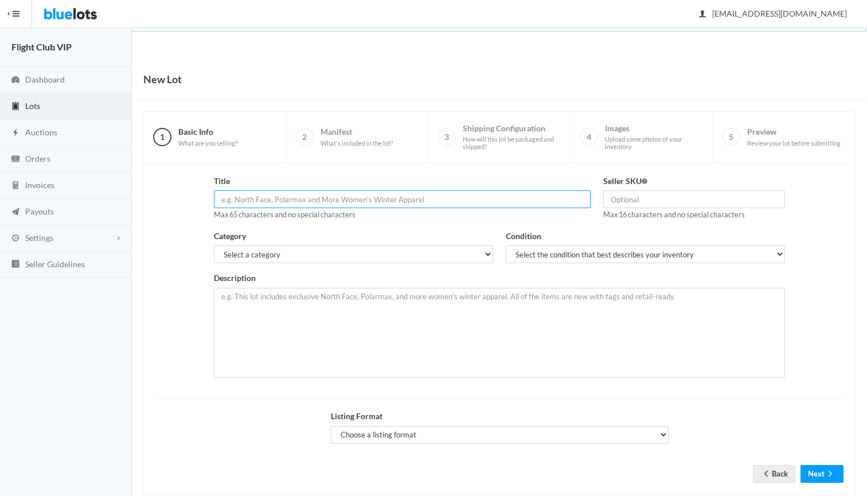
click at [287, 200] on input "text" at bounding box center [402, 199] width 377 height 18
type input "Flight Club VIP"
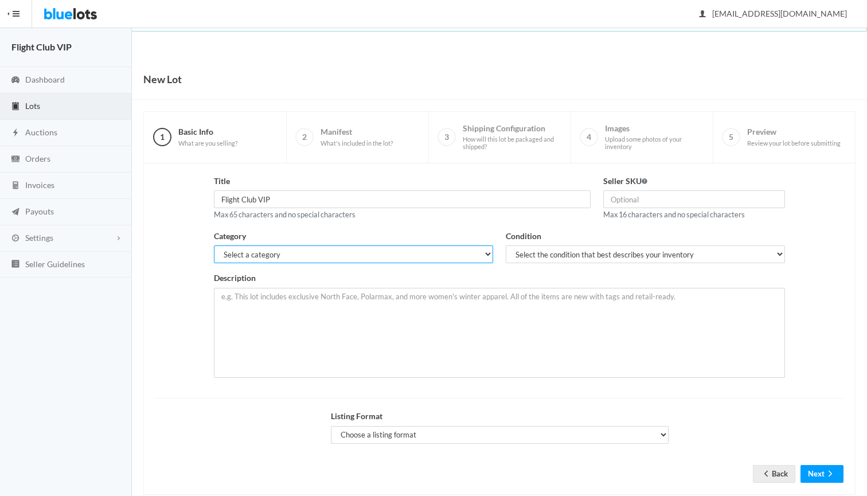
select select "2"
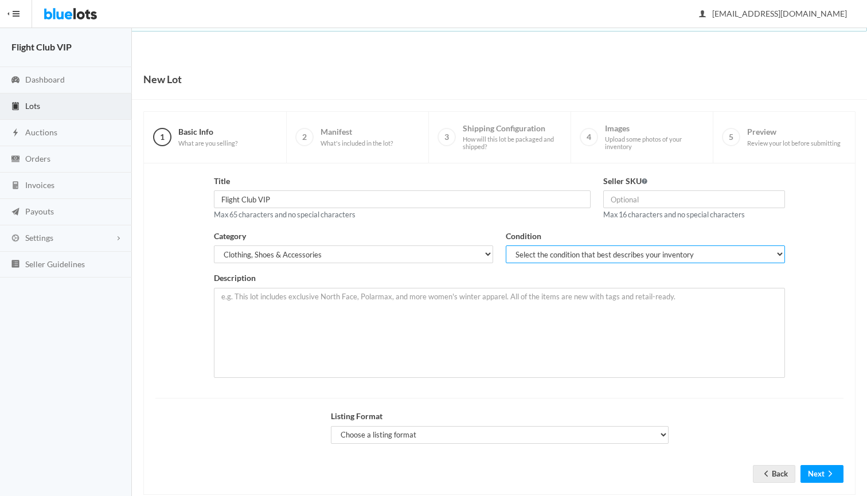
select select "1"
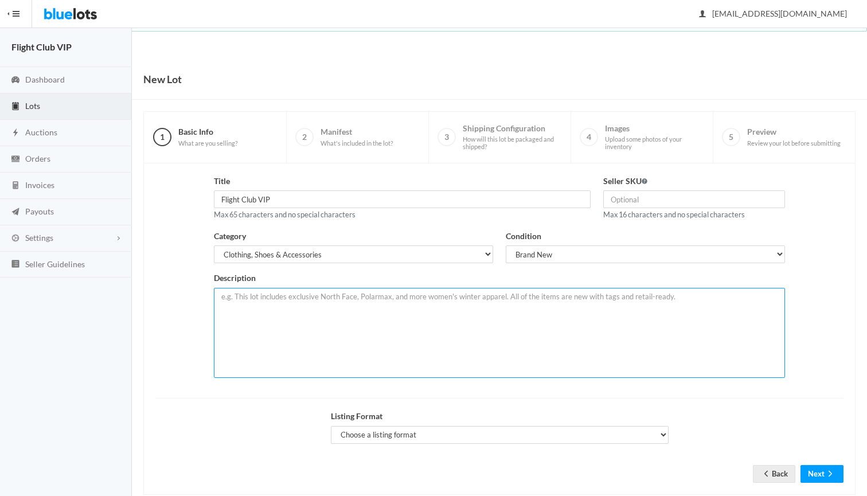
click at [264, 347] on textarea at bounding box center [499, 333] width 571 height 90
paste textarea "Get ready to take flight in our medium weight bomber jacket. Spread collar Fron…"
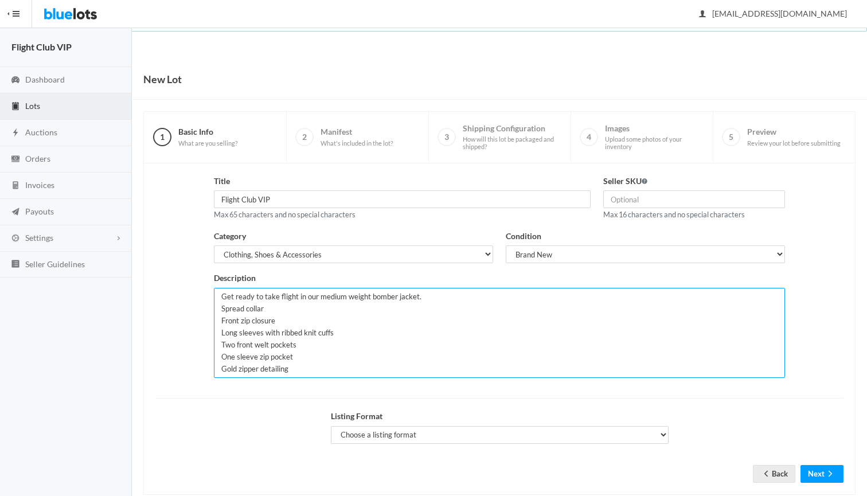
click at [432, 294] on textarea "Get ready to take flight in our medium weight bomber jacket. Spread collar Fron…" at bounding box center [499, 333] width 571 height 90
type textarea "Get ready to take flight in our medium weight bomber jacket. Spread collar Fron…"
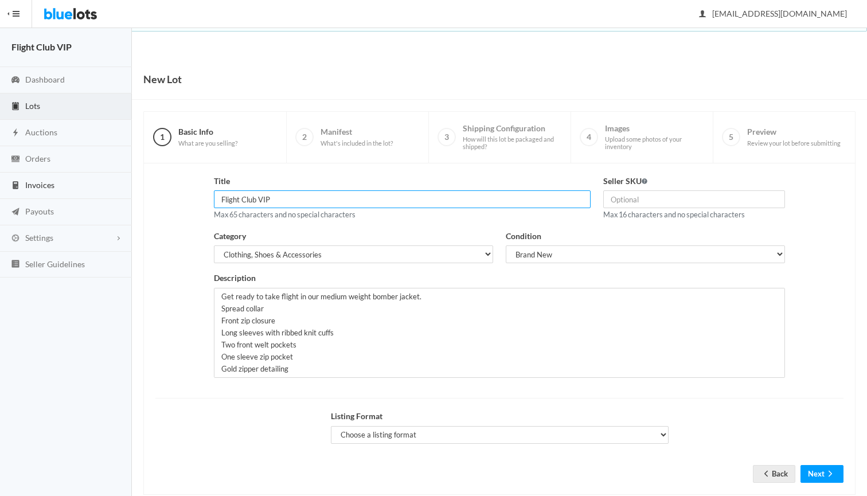
drag, startPoint x: 307, startPoint y: 201, endPoint x: 131, endPoint y: 190, distance: 175.8
click at [131, 190] on body "Bluelots is for sale. If you are interested in purchasing the business, please …" at bounding box center [433, 259] width 867 height 518
paste input "Bomber Jacket"
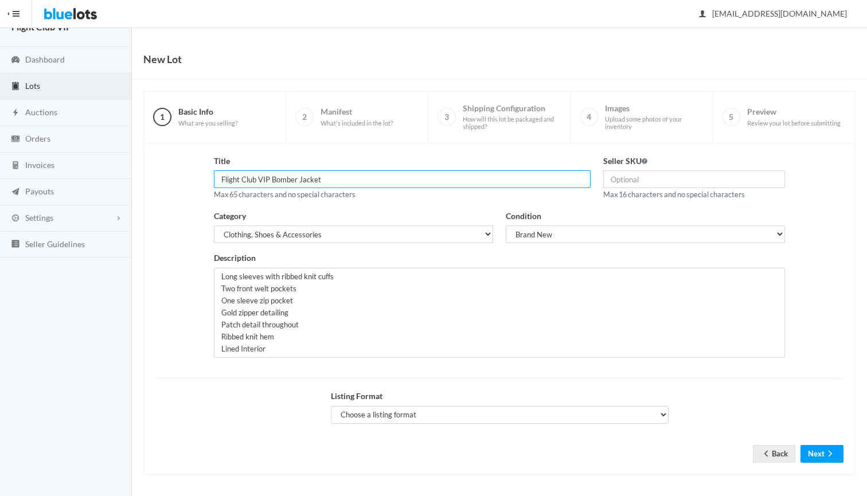
scroll to position [19, 0]
type input "Flight Club VIP Bomber Jackets"
click at [815, 451] on button "Next" at bounding box center [821, 454] width 43 height 18
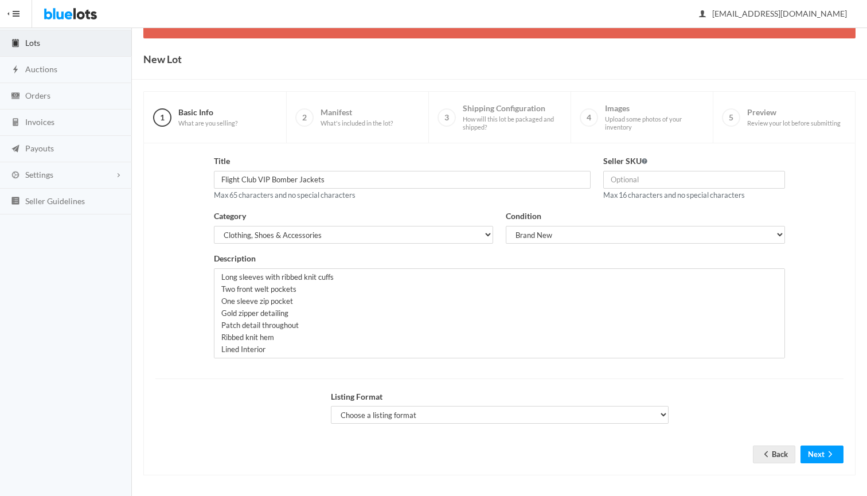
scroll to position [62, 0]
select select "false"
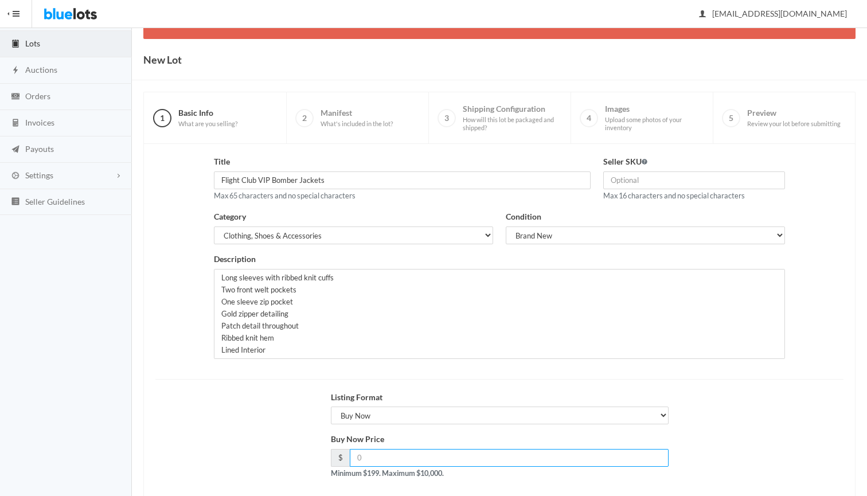
click at [391, 454] on input "number" at bounding box center [509, 458] width 319 height 18
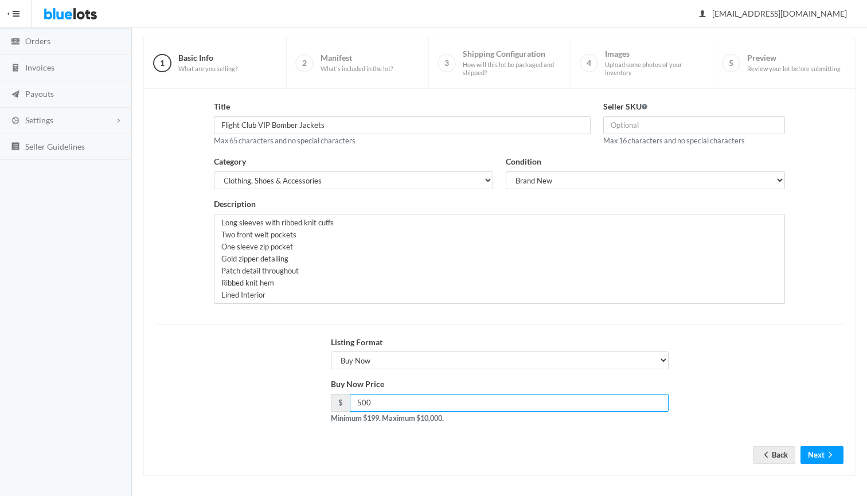
scroll to position [117, 0]
type input "500"
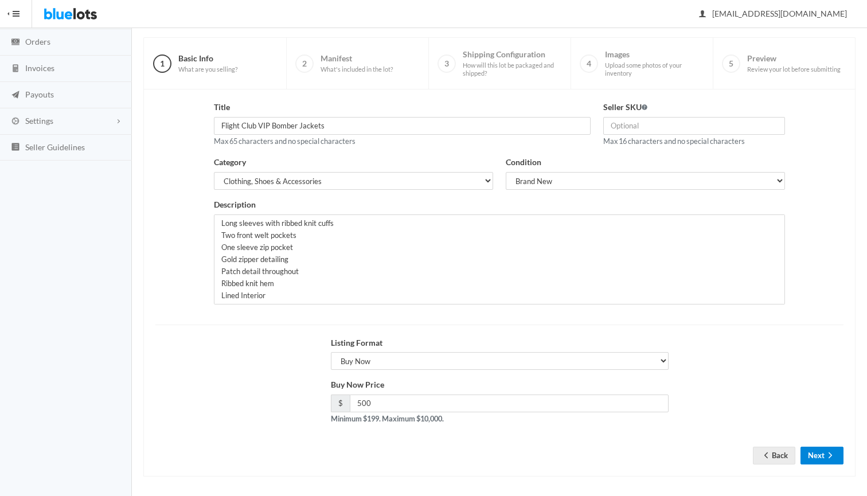
click at [842, 448] on button "Next" at bounding box center [821, 456] width 43 height 18
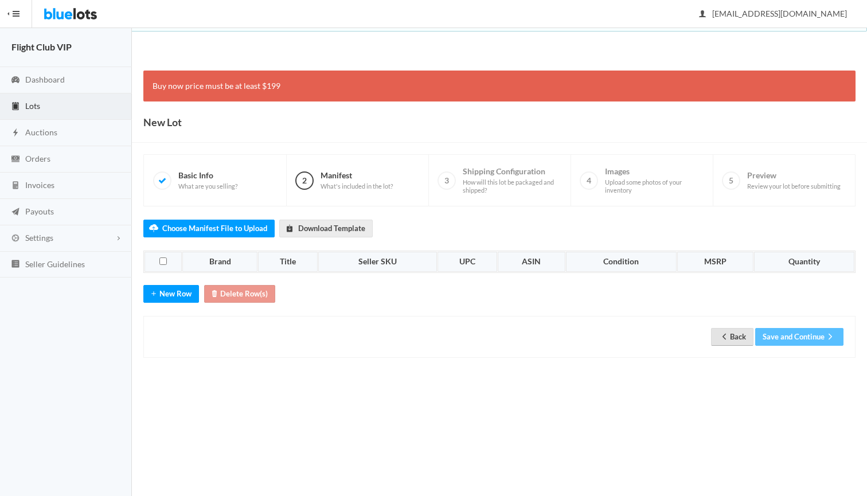
click at [736, 339] on link "Back" at bounding box center [732, 337] width 42 height 18
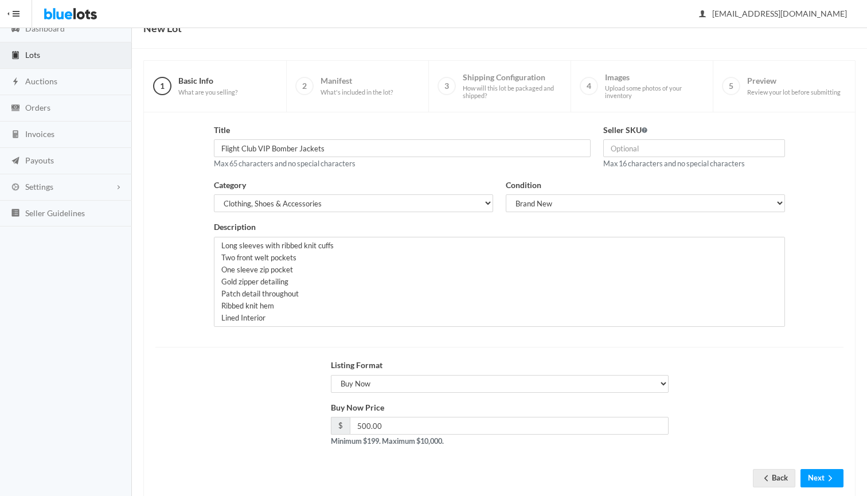
scroll to position [72, 0]
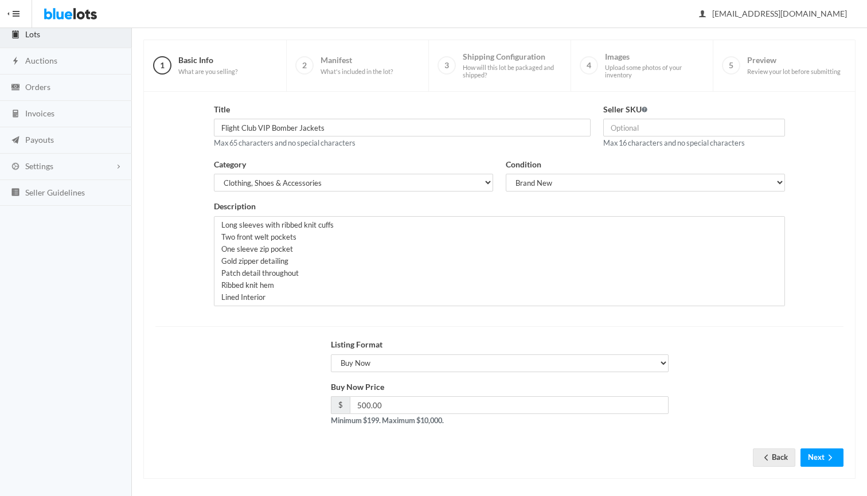
click at [487, 447] on div "Title Flight Club VIP Bomber Jackets Max 65 characters and no special character…" at bounding box center [499, 285] width 688 height 364
click at [818, 457] on button "Next" at bounding box center [821, 457] width 43 height 18
